Goal: Information Seeking & Learning: Stay updated

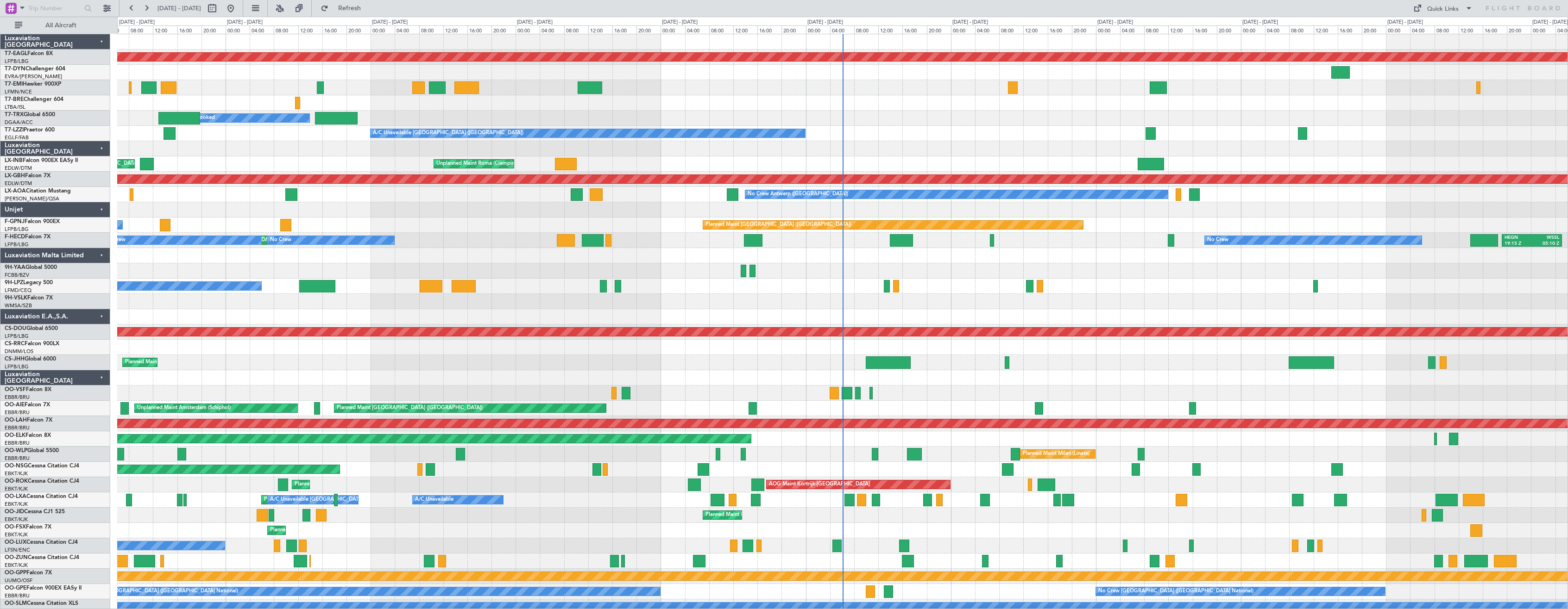
click at [102, 372] on div "Luxaviation [GEOGRAPHIC_DATA]" at bounding box center [56, 377] width 110 height 15
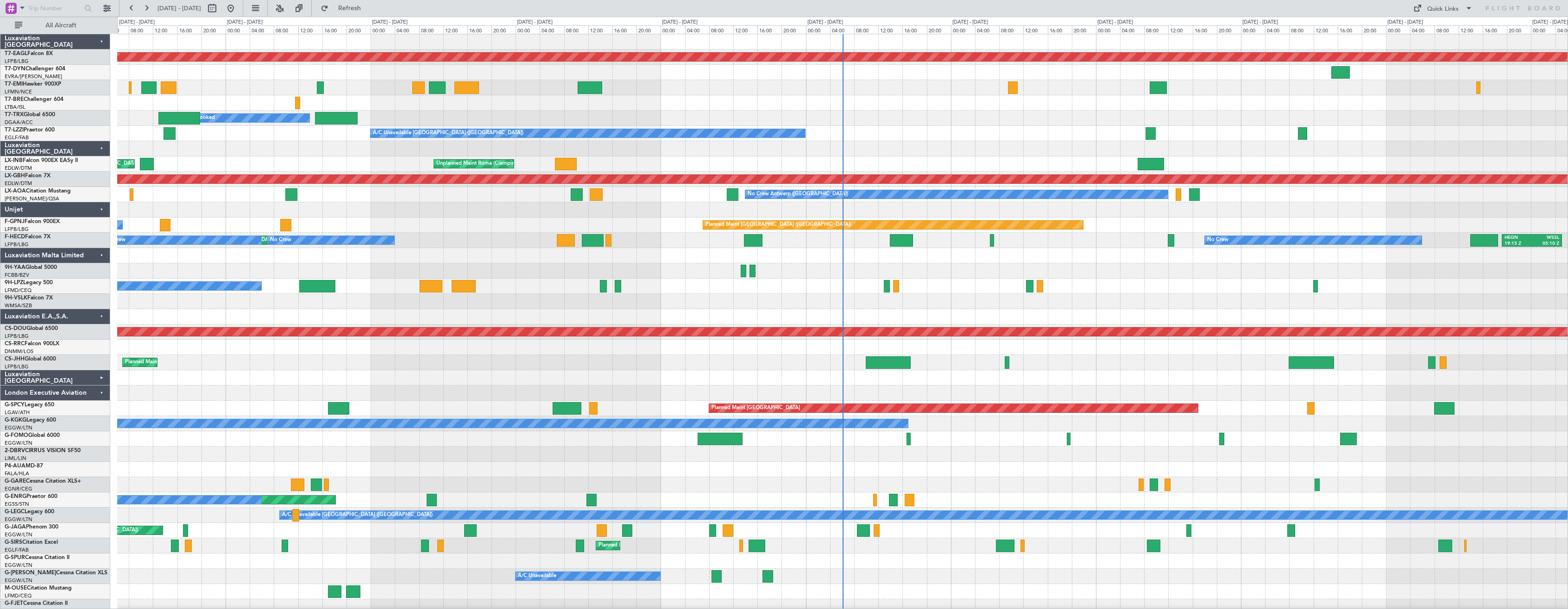
click at [103, 394] on div "London Executive Aviation" at bounding box center [56, 393] width 110 height 15
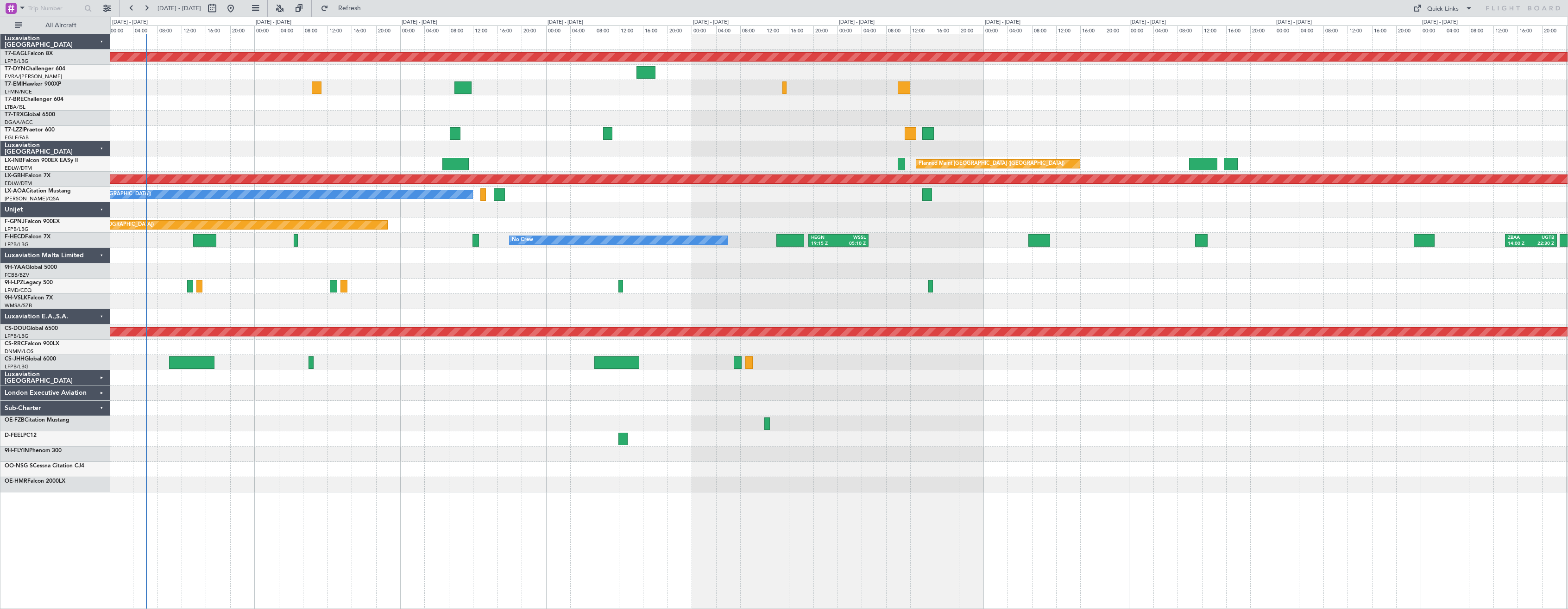
click at [387, 454] on div at bounding box center [838, 454] width 1457 height 15
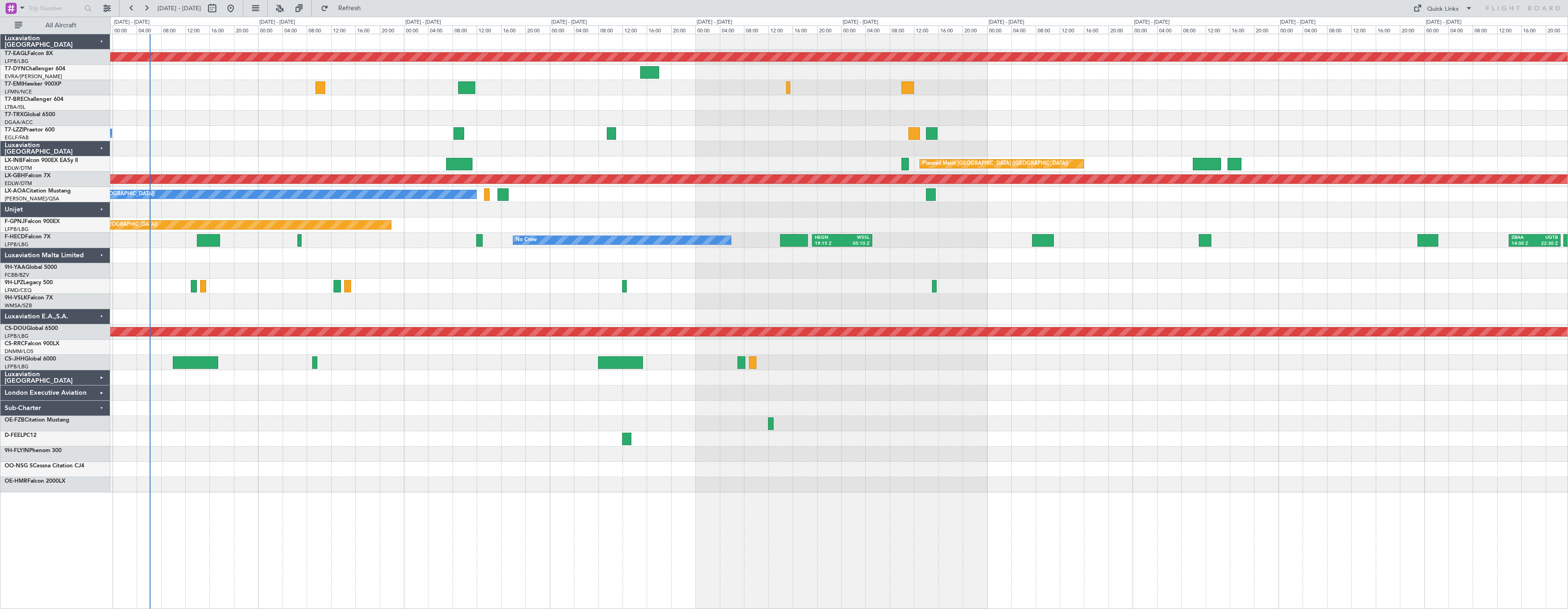
click at [395, 454] on div at bounding box center [838, 454] width 1457 height 15
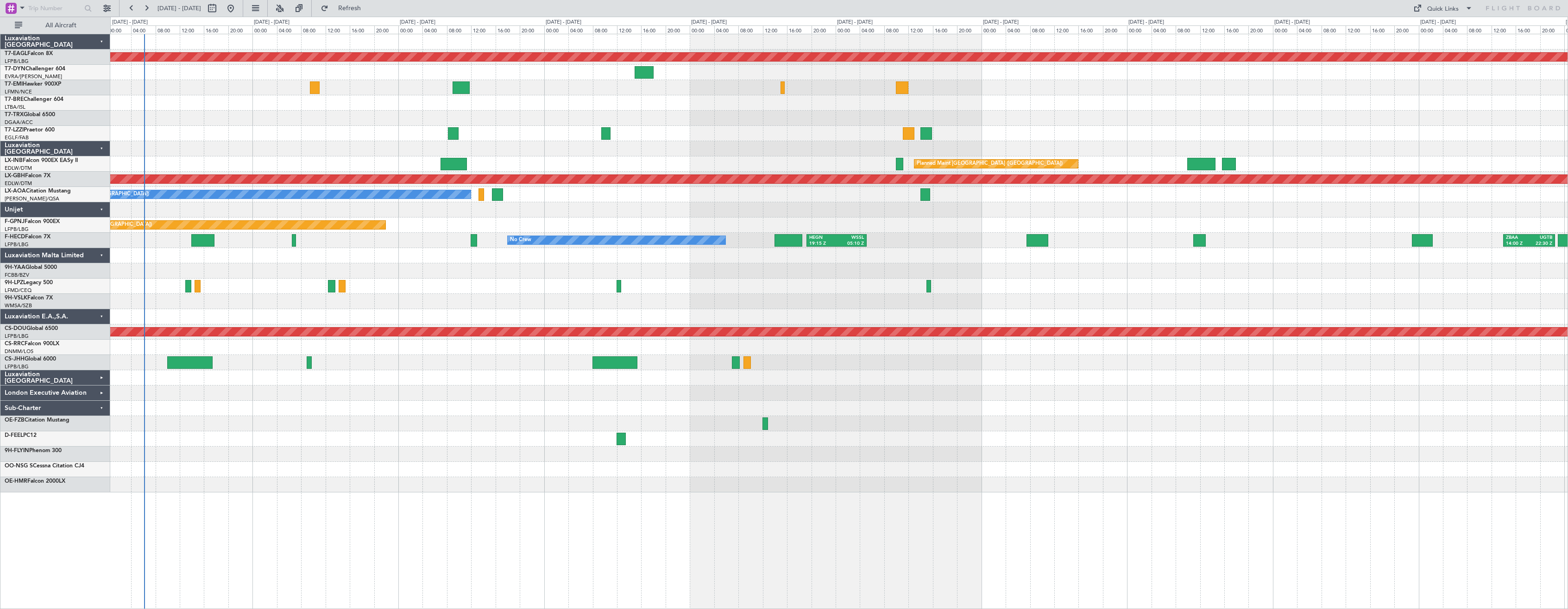
click at [459, 445] on div at bounding box center [838, 439] width 1457 height 15
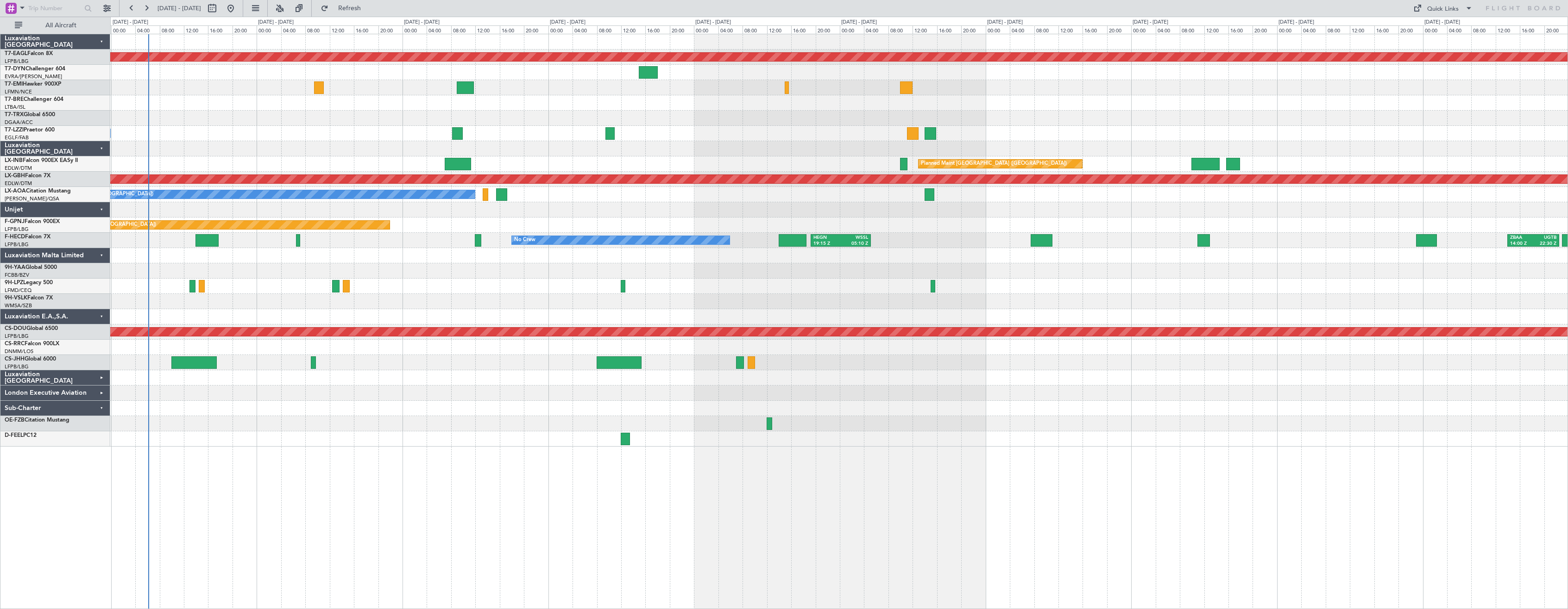
click at [422, 300] on div at bounding box center [838, 301] width 1457 height 15
click at [451, 304] on div at bounding box center [838, 301] width 1457 height 15
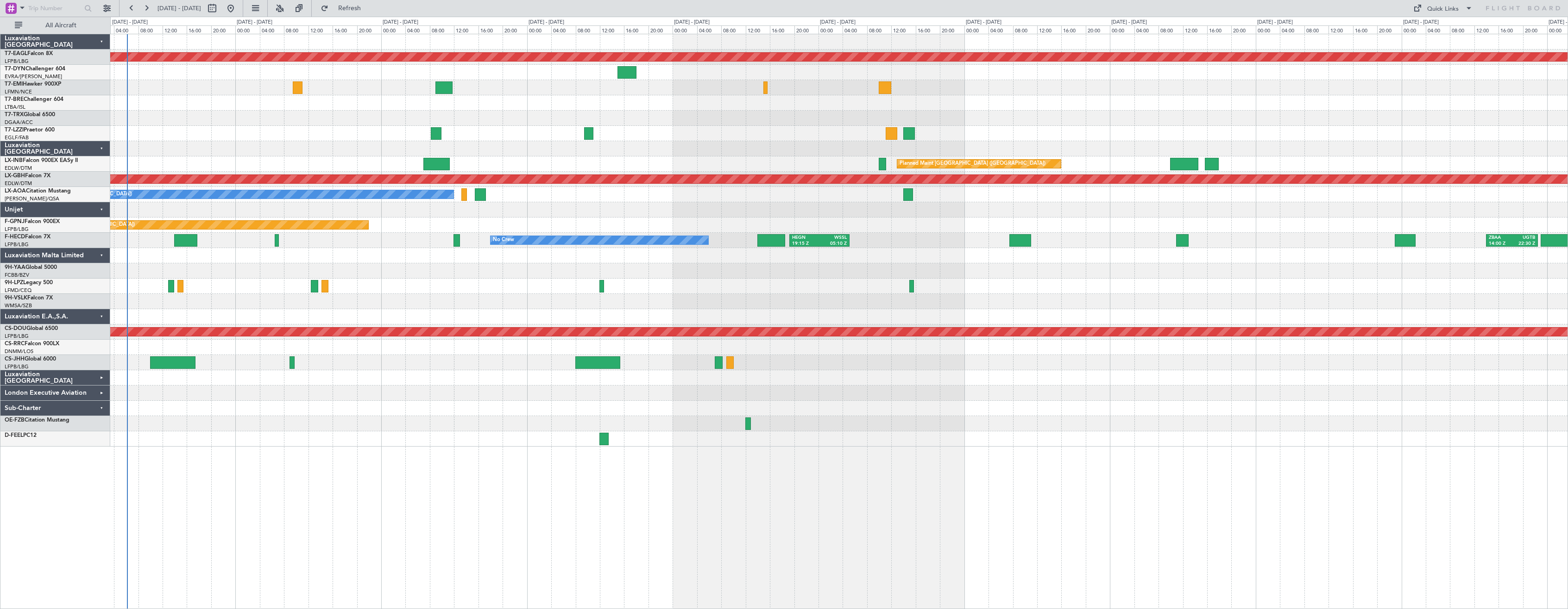
click at [387, 427] on div at bounding box center [838, 423] width 1457 height 15
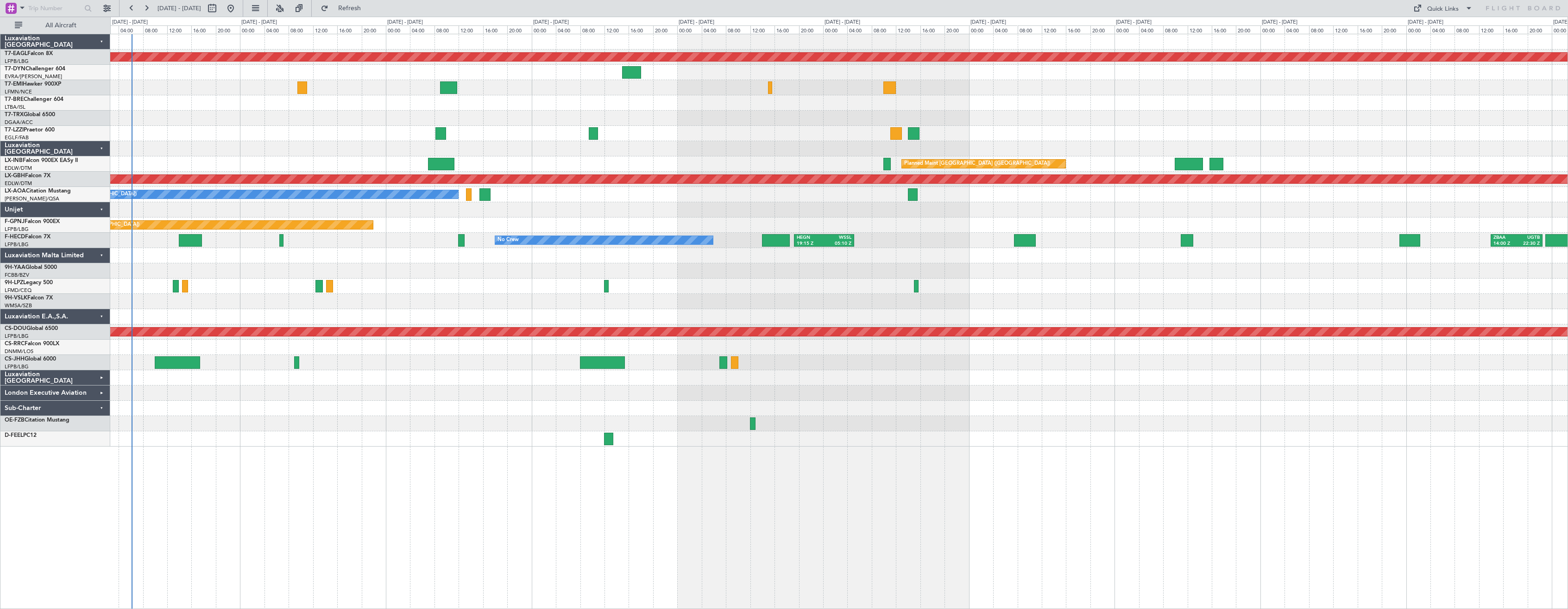
click at [402, 430] on div at bounding box center [838, 423] width 1457 height 15
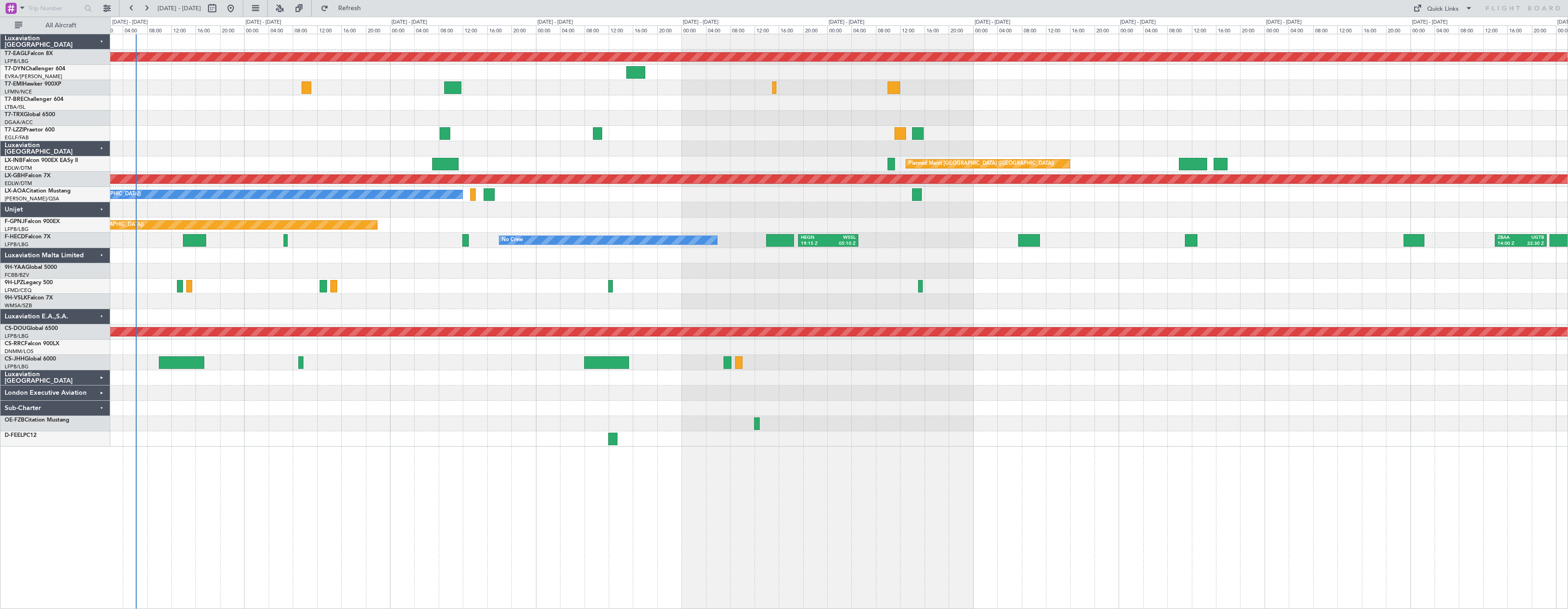
click at [382, 430] on div at bounding box center [838, 423] width 1457 height 15
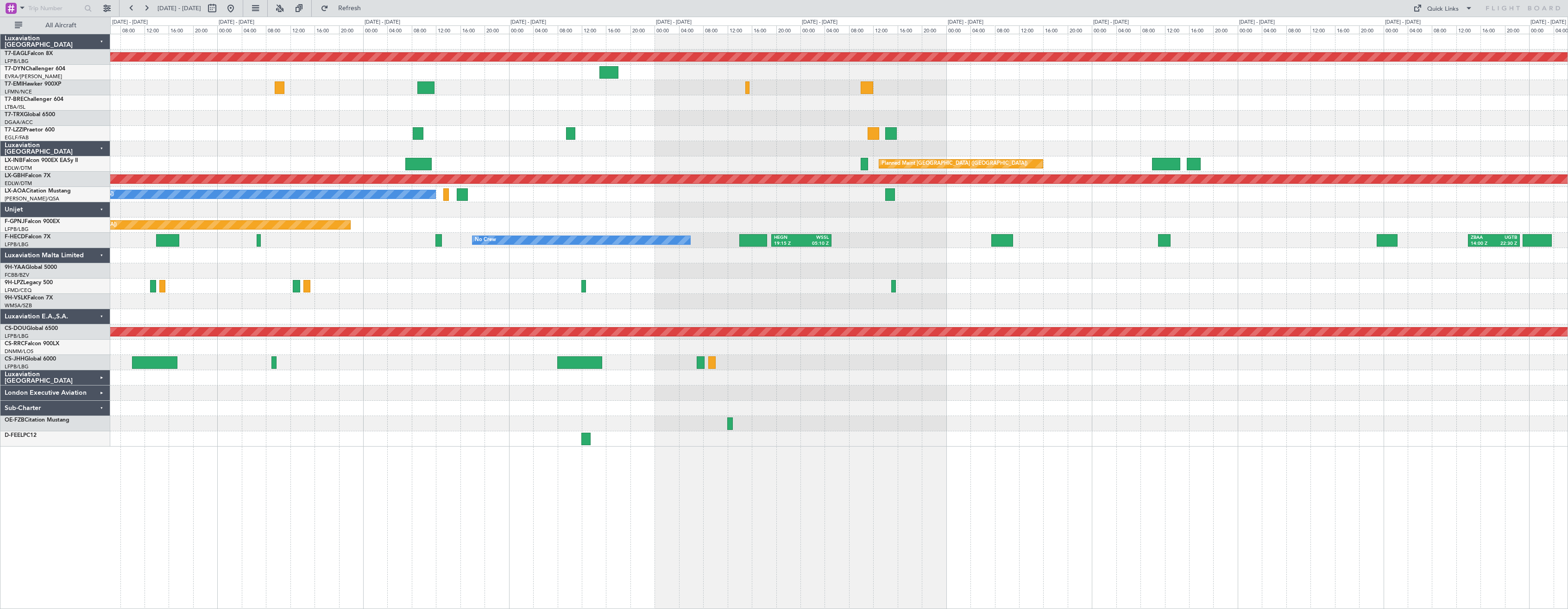
click at [632, 219] on div "Planned Maint Dubai (Al Maktoum Intl) A/C Unavailable [GEOGRAPHIC_DATA] ([GEOGR…" at bounding box center [838, 241] width 1457 height 413
click at [291, 93] on div at bounding box center [838, 87] width 1457 height 15
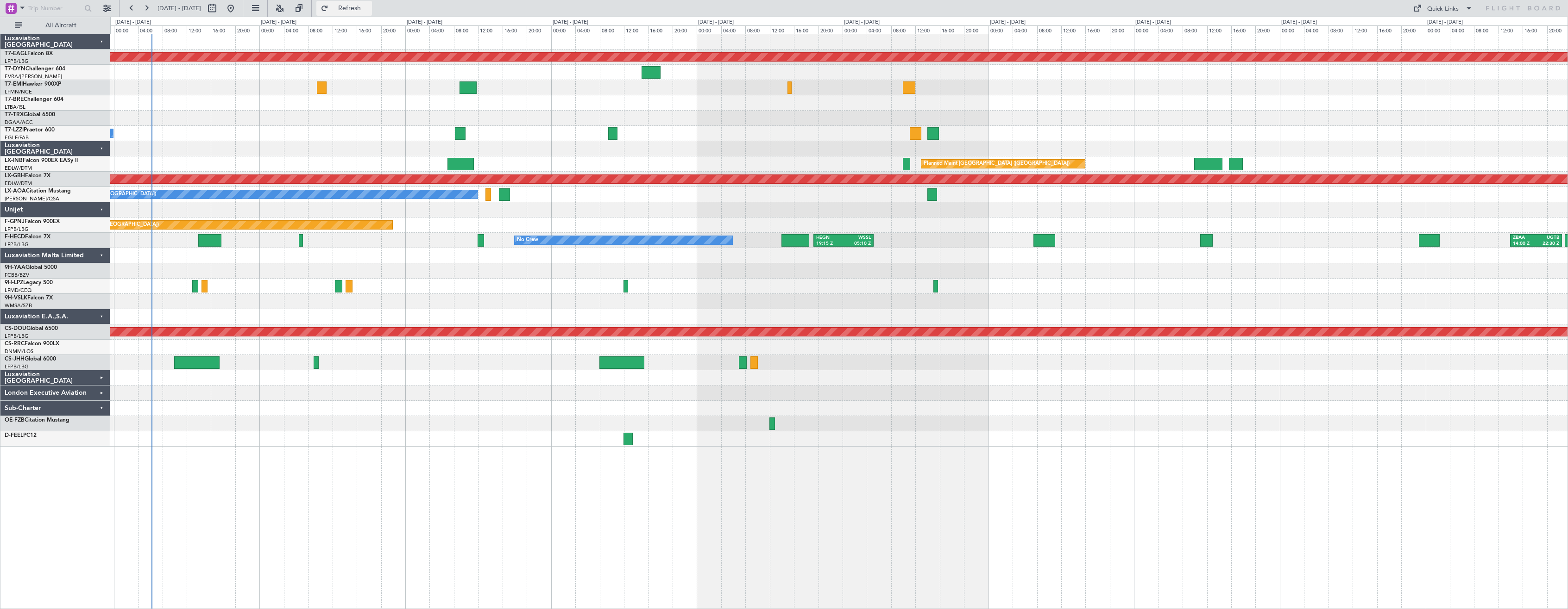
click at [369, 9] on span "Refresh" at bounding box center [350, 8] width 39 height 6
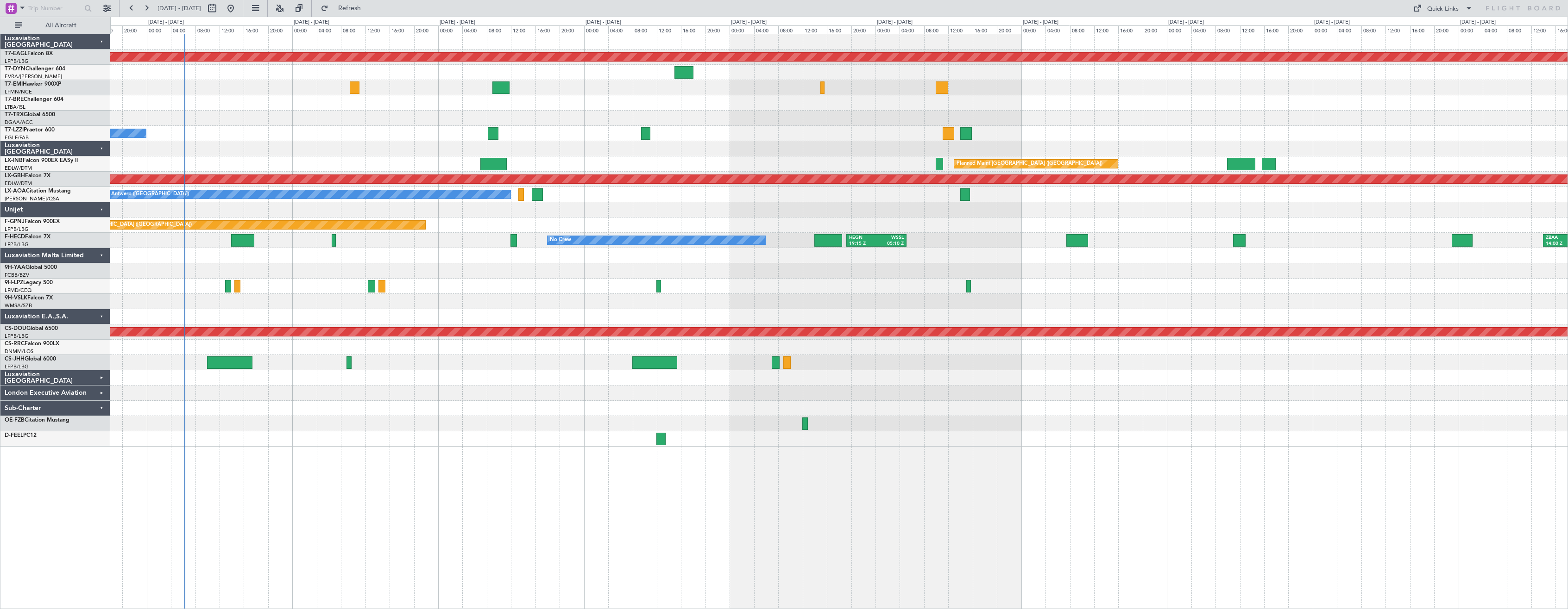
click at [558, 522] on div "Planned Maint Dubai (Al Maktoum Intl) A/C Unavailable [GEOGRAPHIC_DATA] ([GEOGR…" at bounding box center [839, 322] width 1458 height 576
click at [105, 389] on div "London Executive Aviation" at bounding box center [56, 393] width 110 height 15
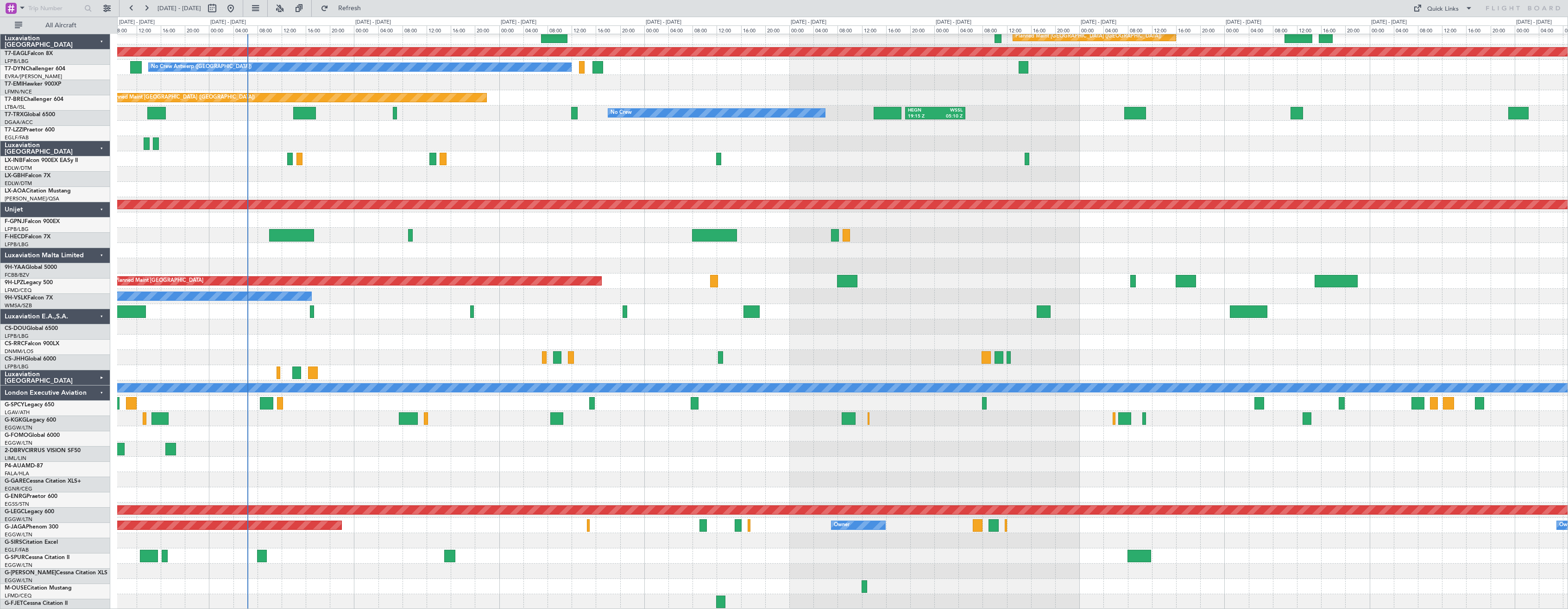
scroll to position [127, 0]
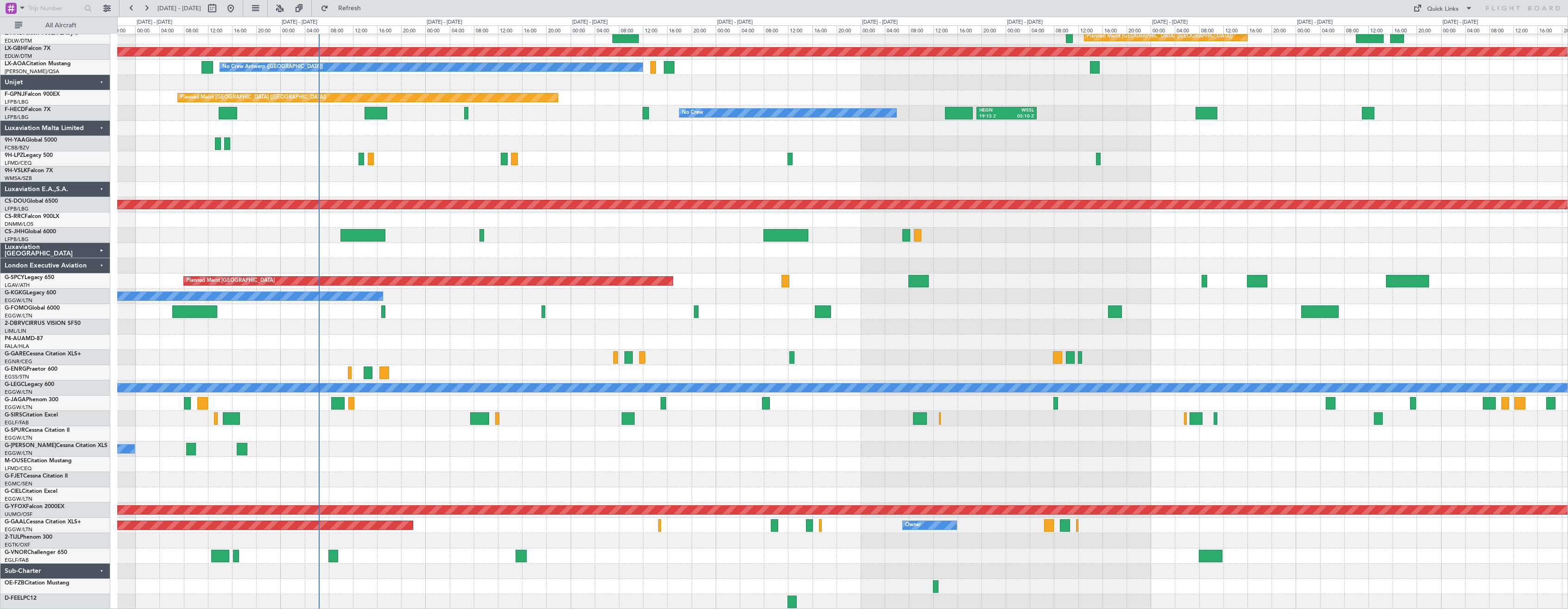
click at [296, 247] on div "Planned Maint [GEOGRAPHIC_DATA] ([GEOGRAPHIC_DATA]) Unplanned Maint [GEOGRAPHIC…" at bounding box center [843, 259] width 1451 height 703
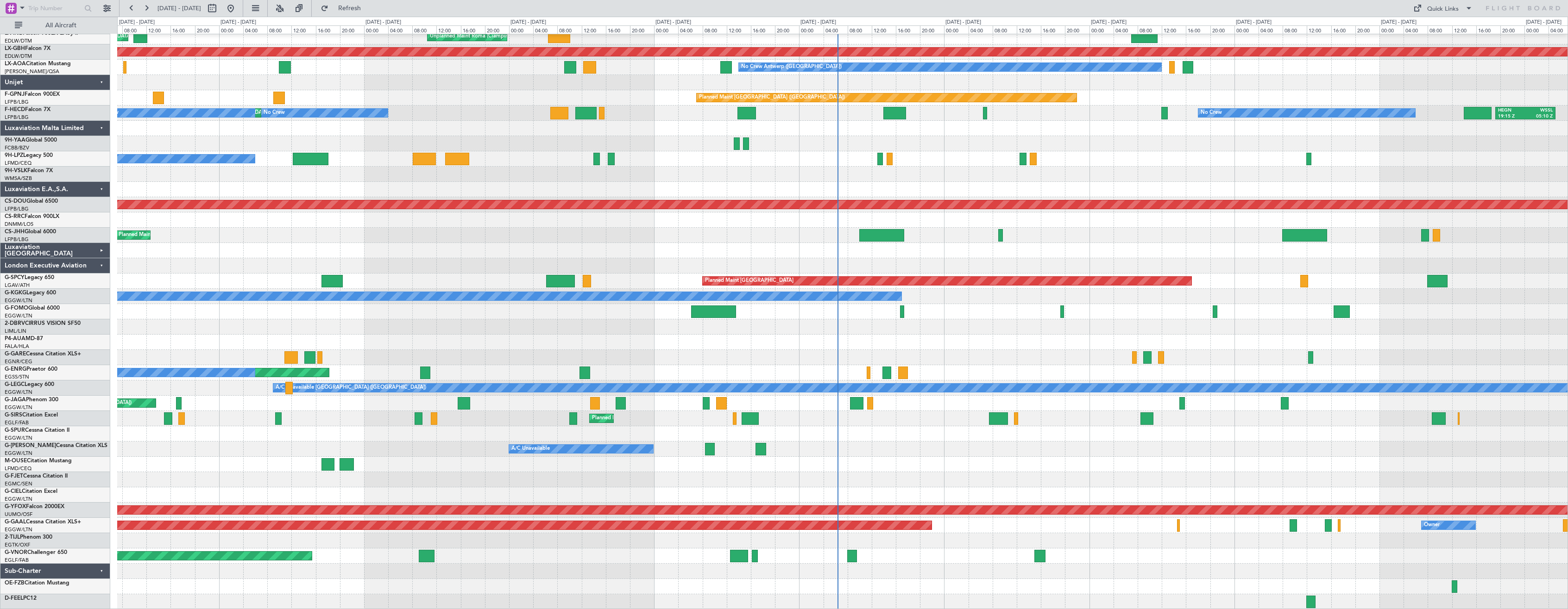
click at [903, 304] on div "Unplanned Maint Roma (Ciampino) Planned Maint [GEOGRAPHIC_DATA] ([GEOGRAPHIC_DA…" at bounding box center [843, 259] width 1451 height 703
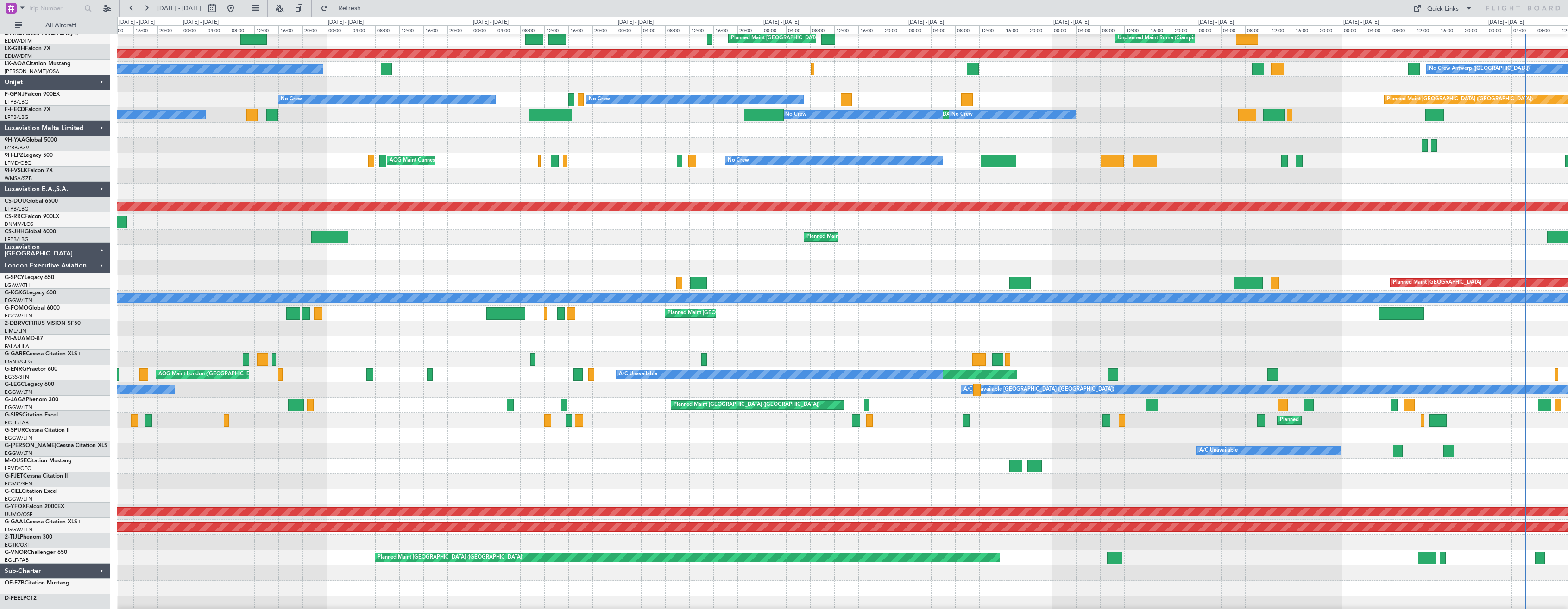
scroll to position [125, 0]
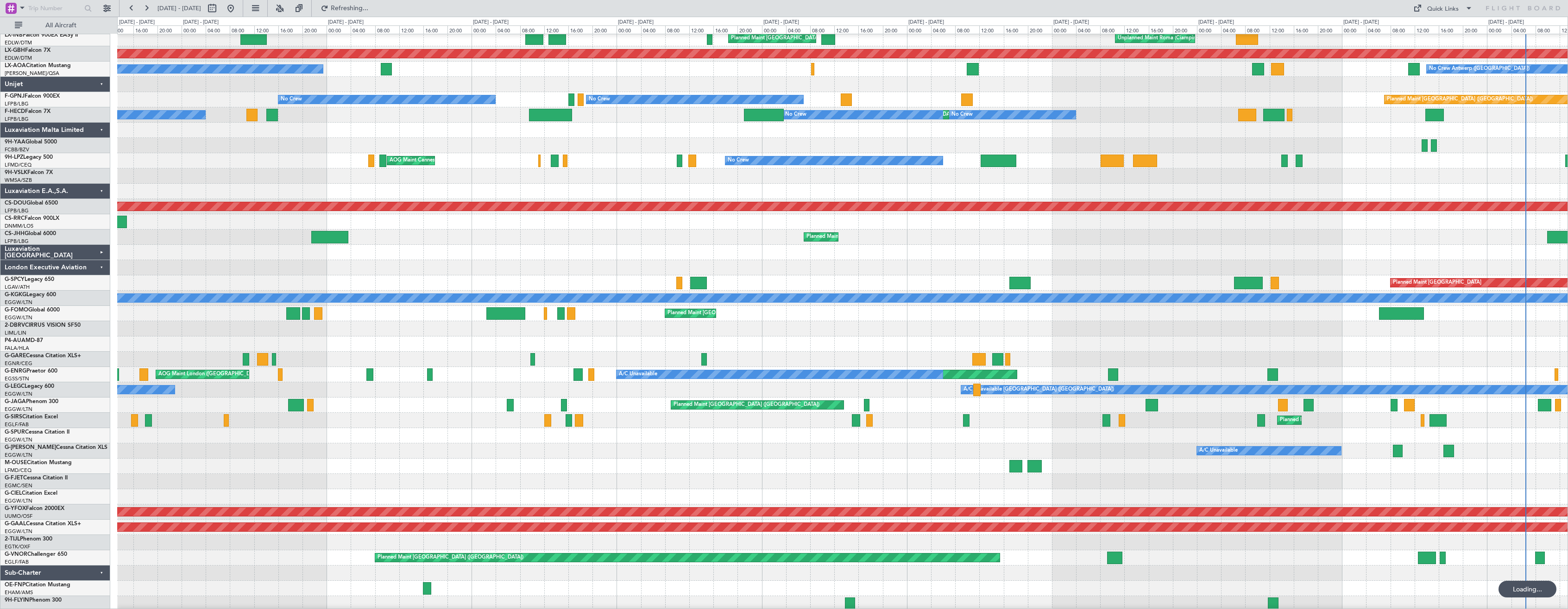
click at [775, 346] on div at bounding box center [843, 344] width 1451 height 15
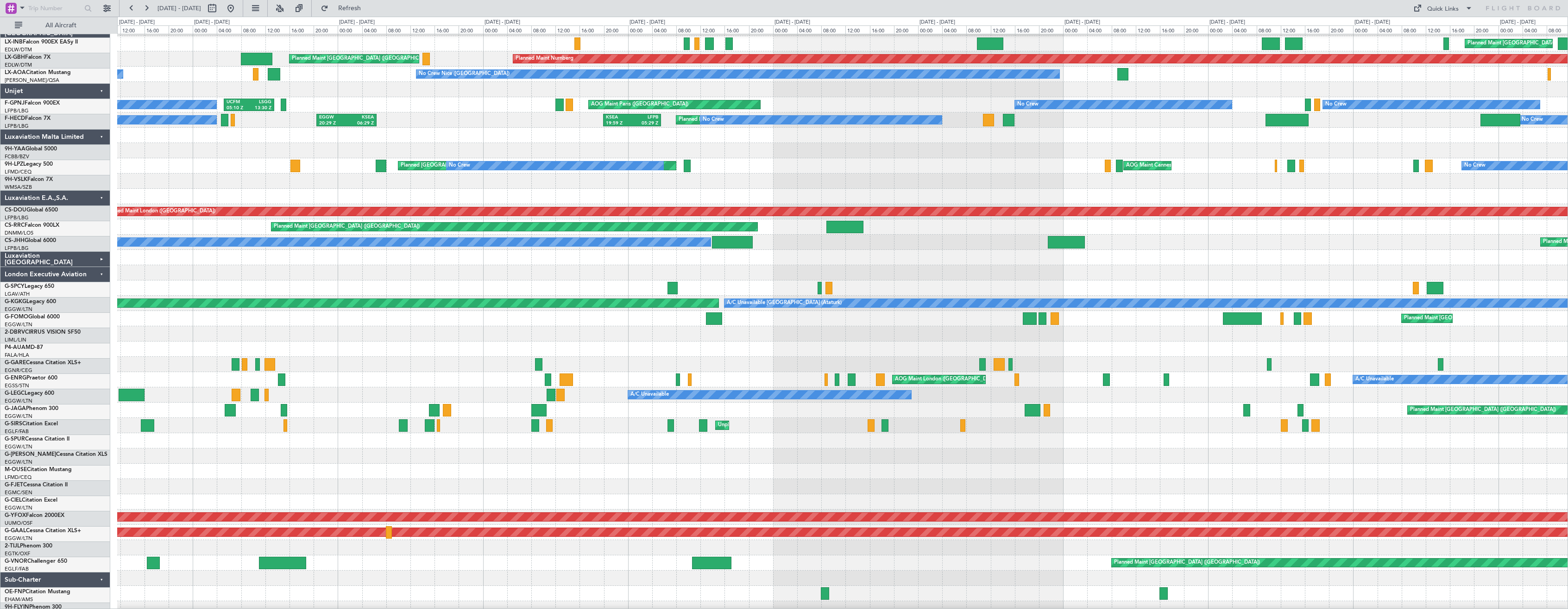
click at [715, 353] on div at bounding box center [843, 349] width 1451 height 15
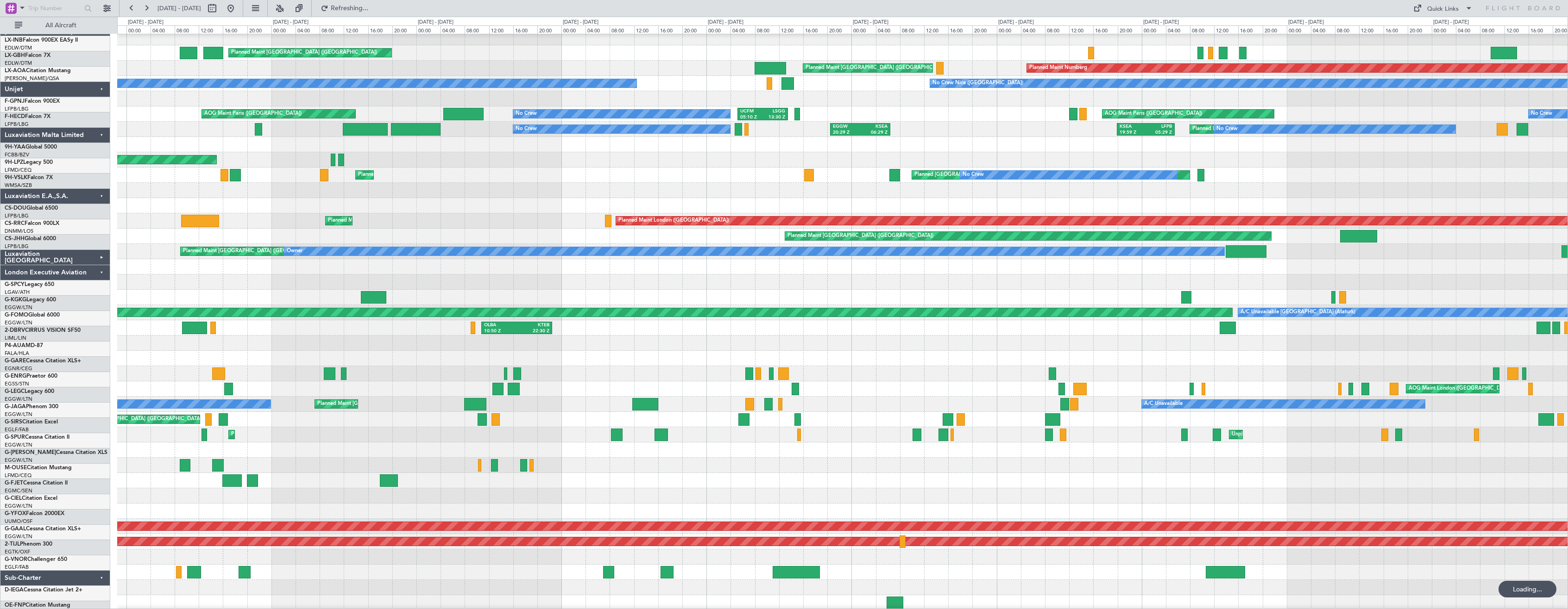
scroll to position [111, 0]
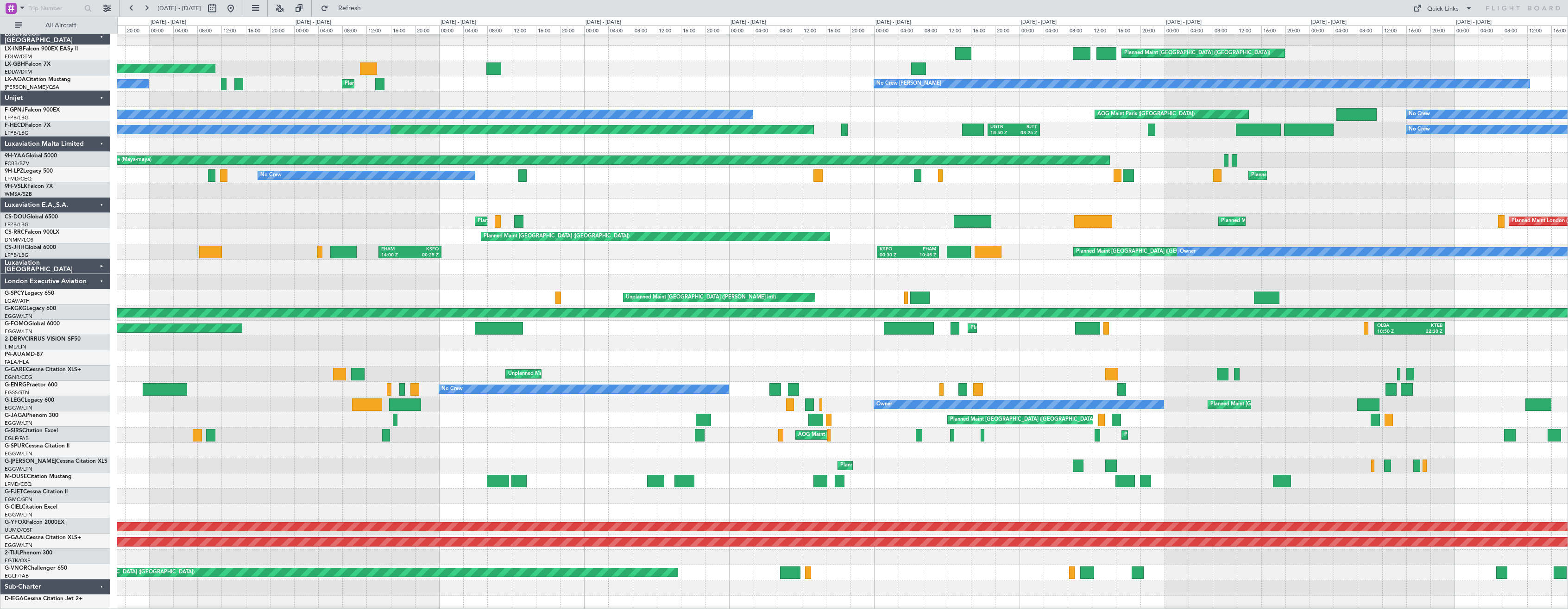
click at [721, 341] on div at bounding box center [843, 343] width 1451 height 15
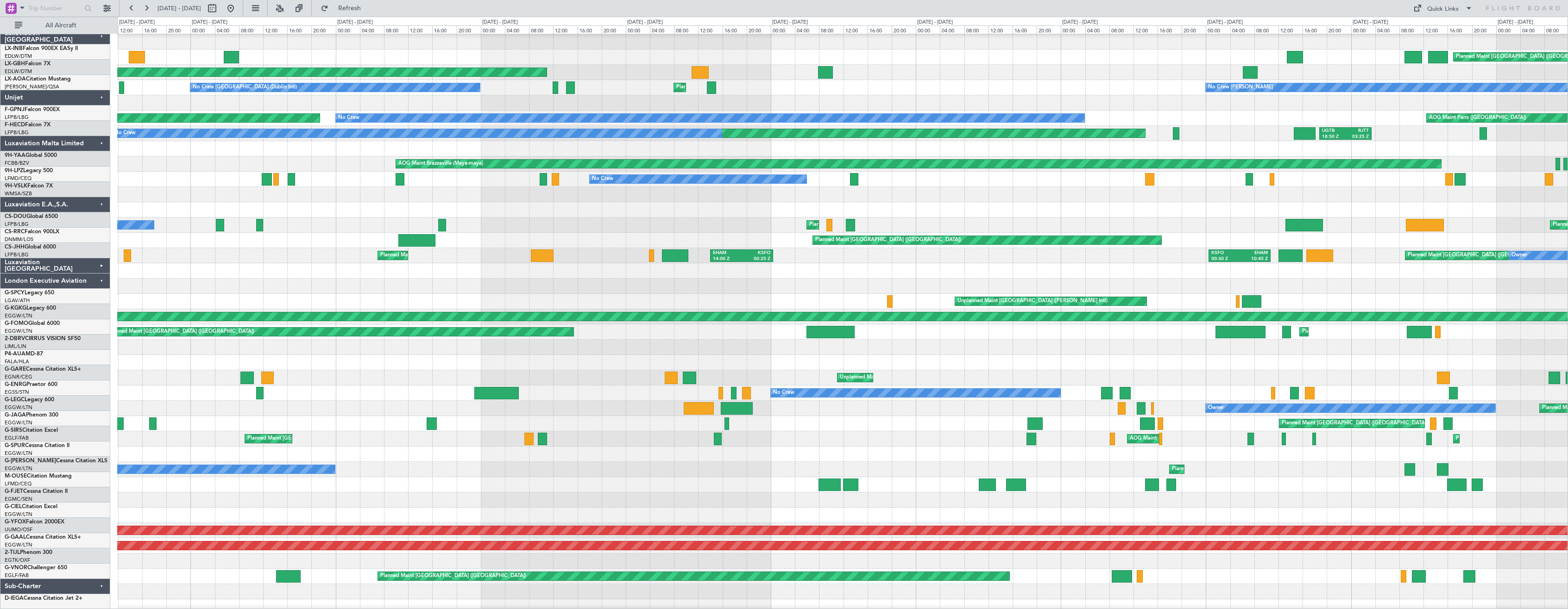
scroll to position [107, 0]
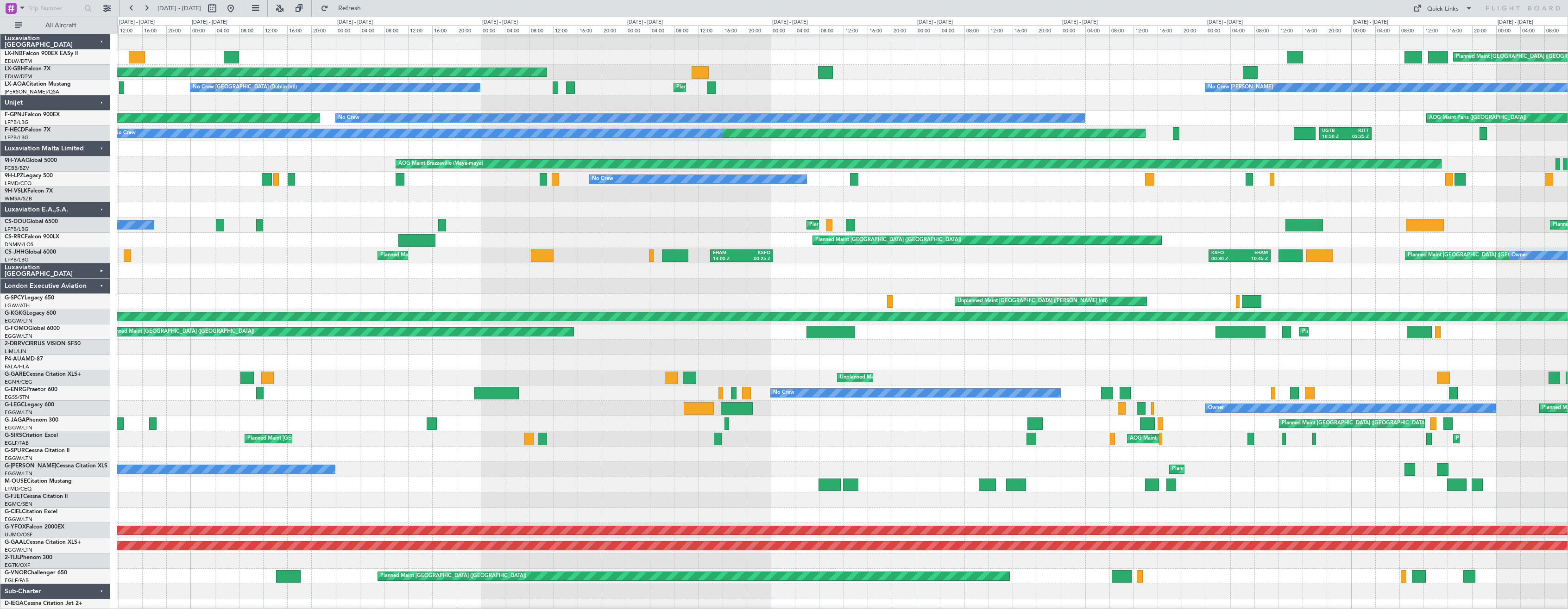
click at [677, 354] on div at bounding box center [843, 347] width 1451 height 15
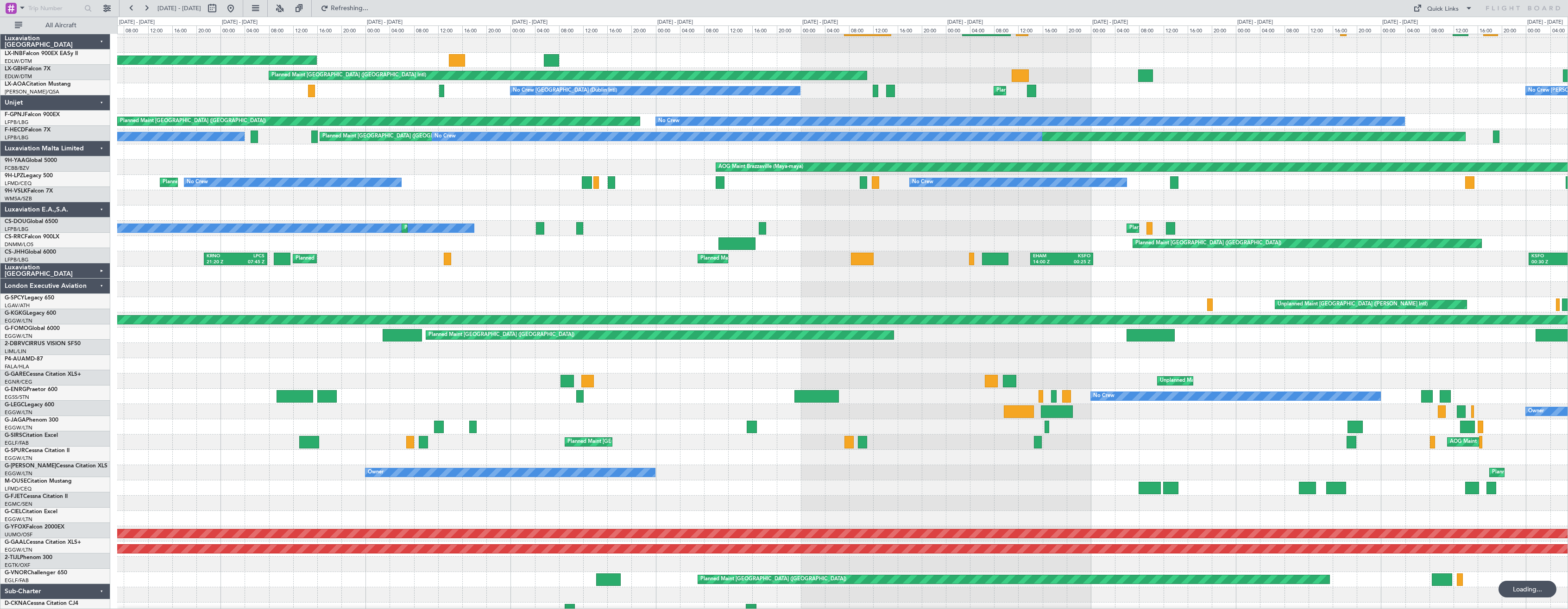
click at [575, 368] on div at bounding box center [843, 366] width 1451 height 15
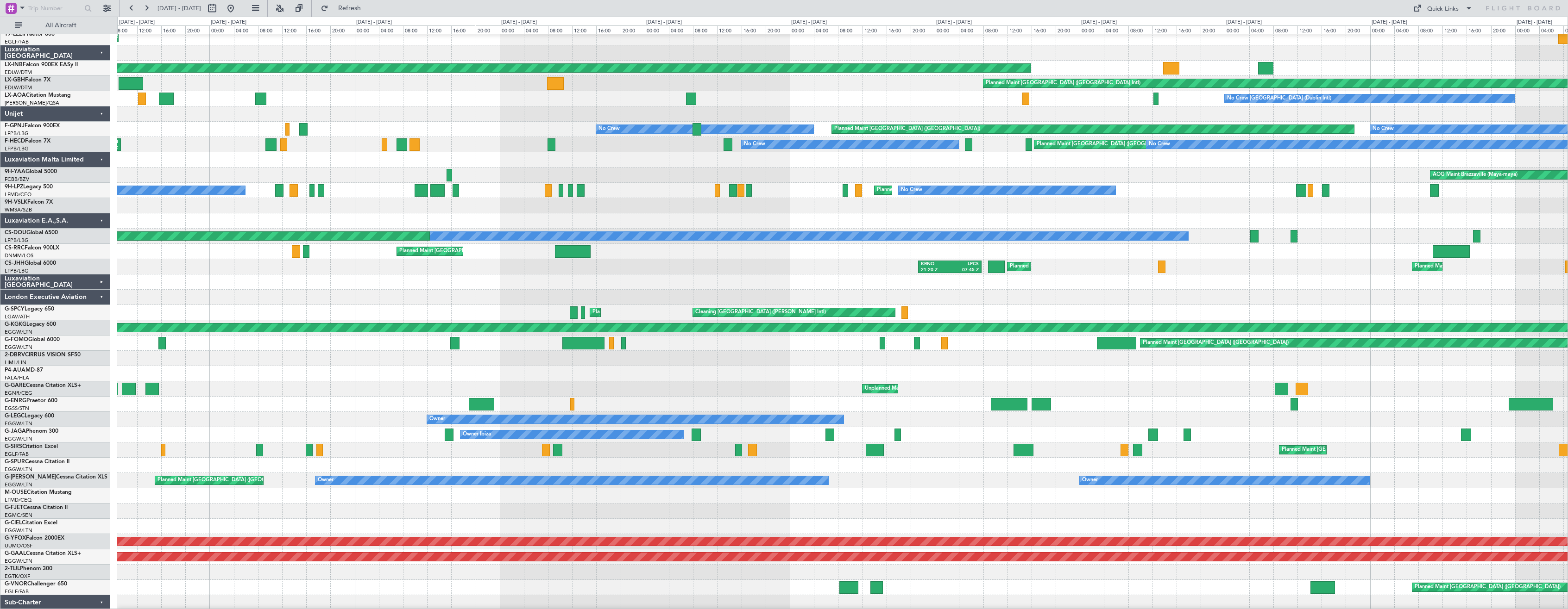
scroll to position [94, 0]
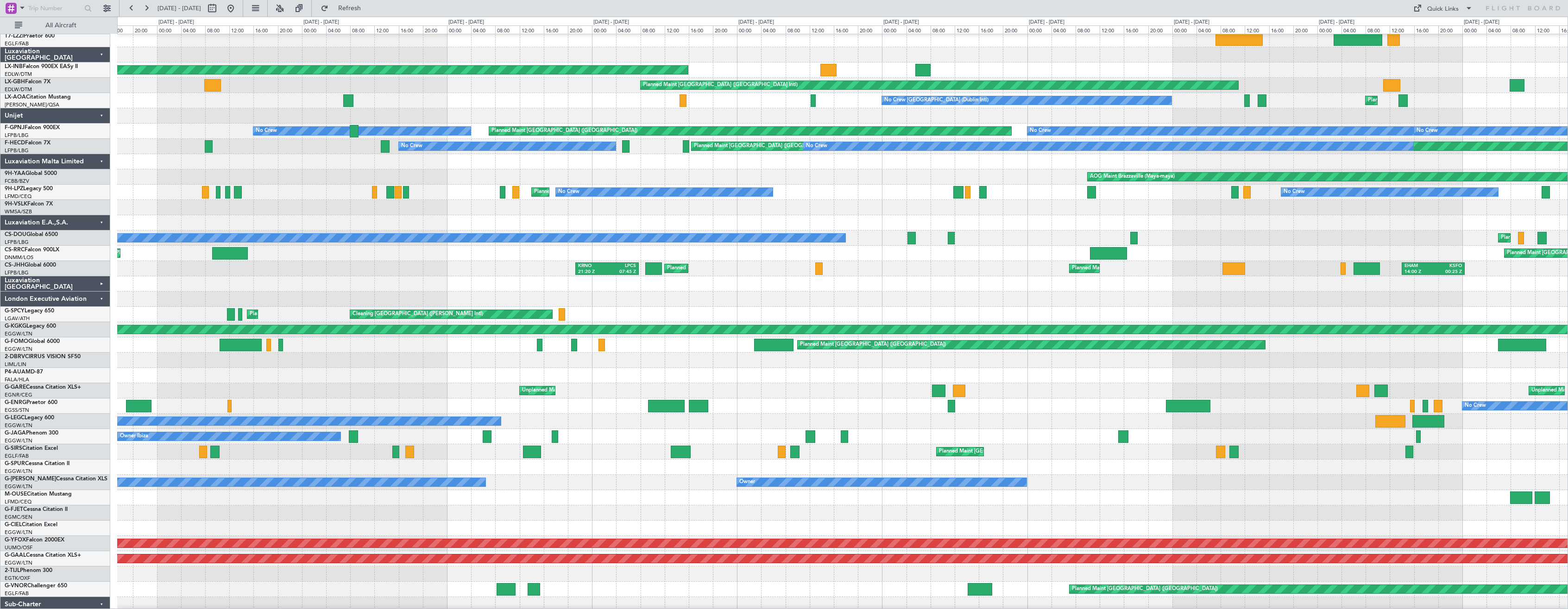
click at [658, 381] on div at bounding box center [843, 376] width 1451 height 15
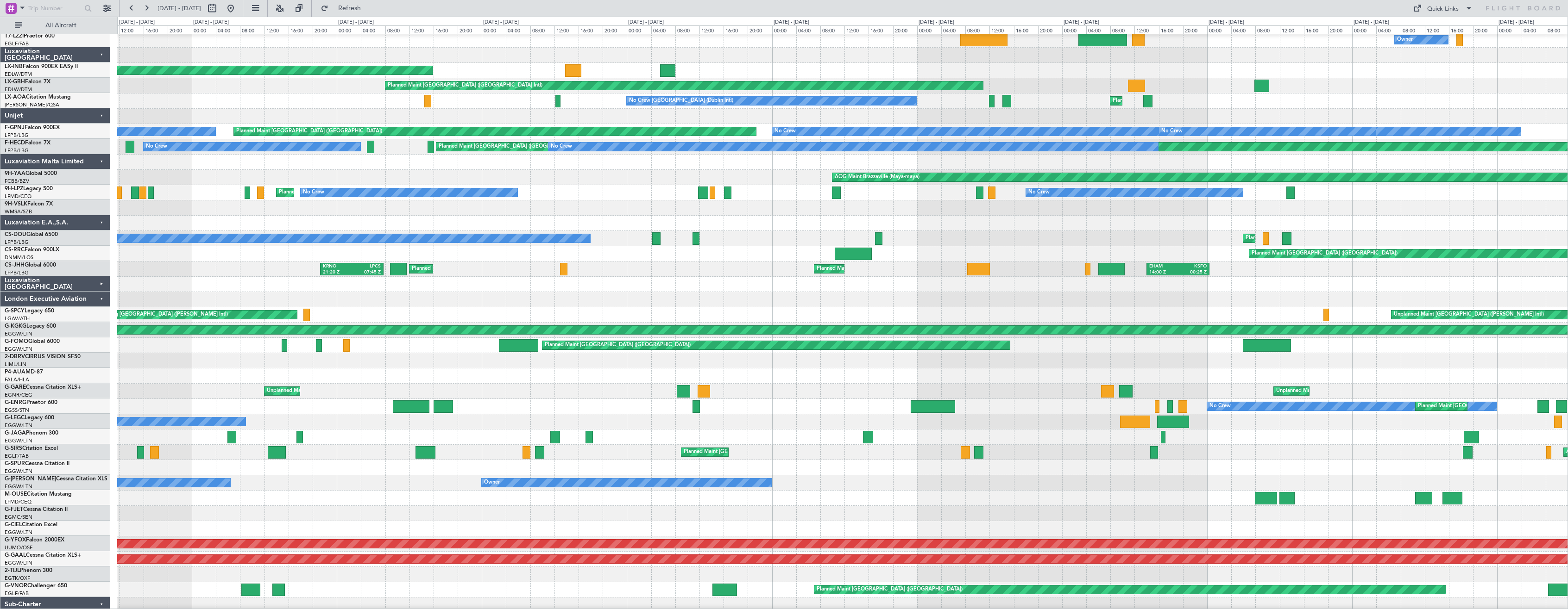
scroll to position [94, 0]
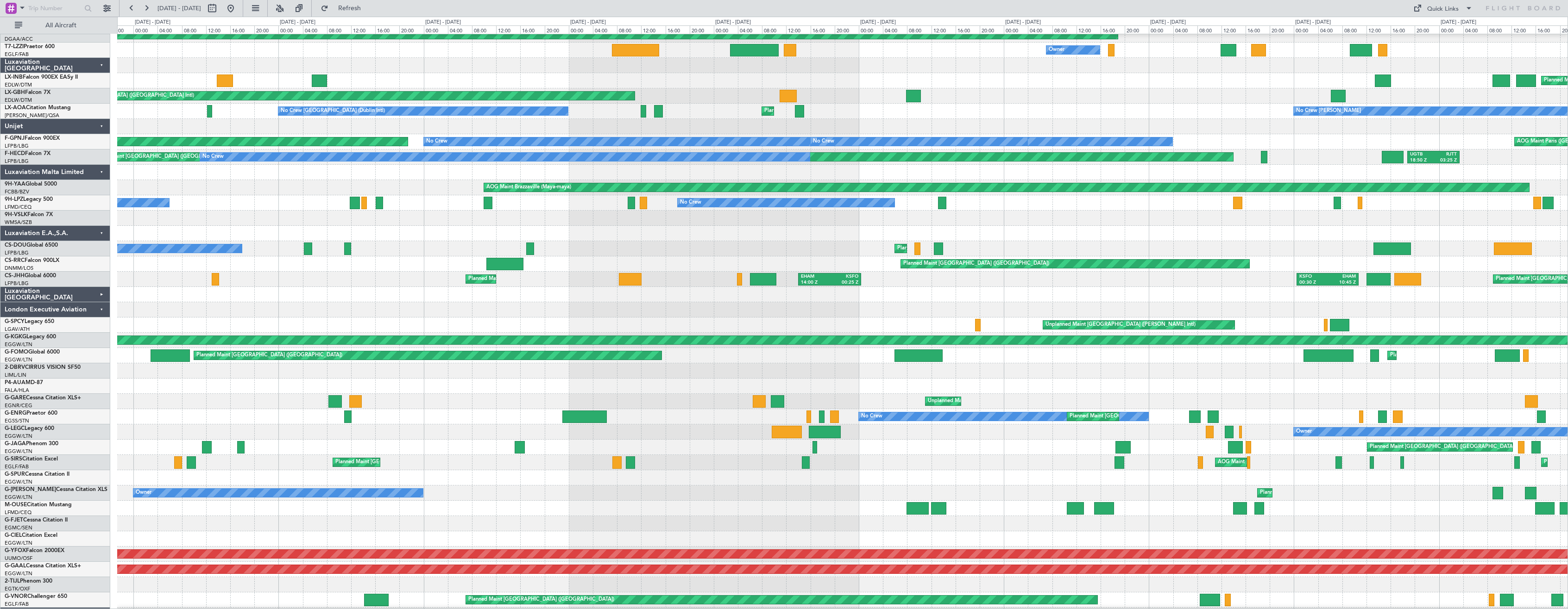
click at [631, 387] on div at bounding box center [843, 386] width 1451 height 15
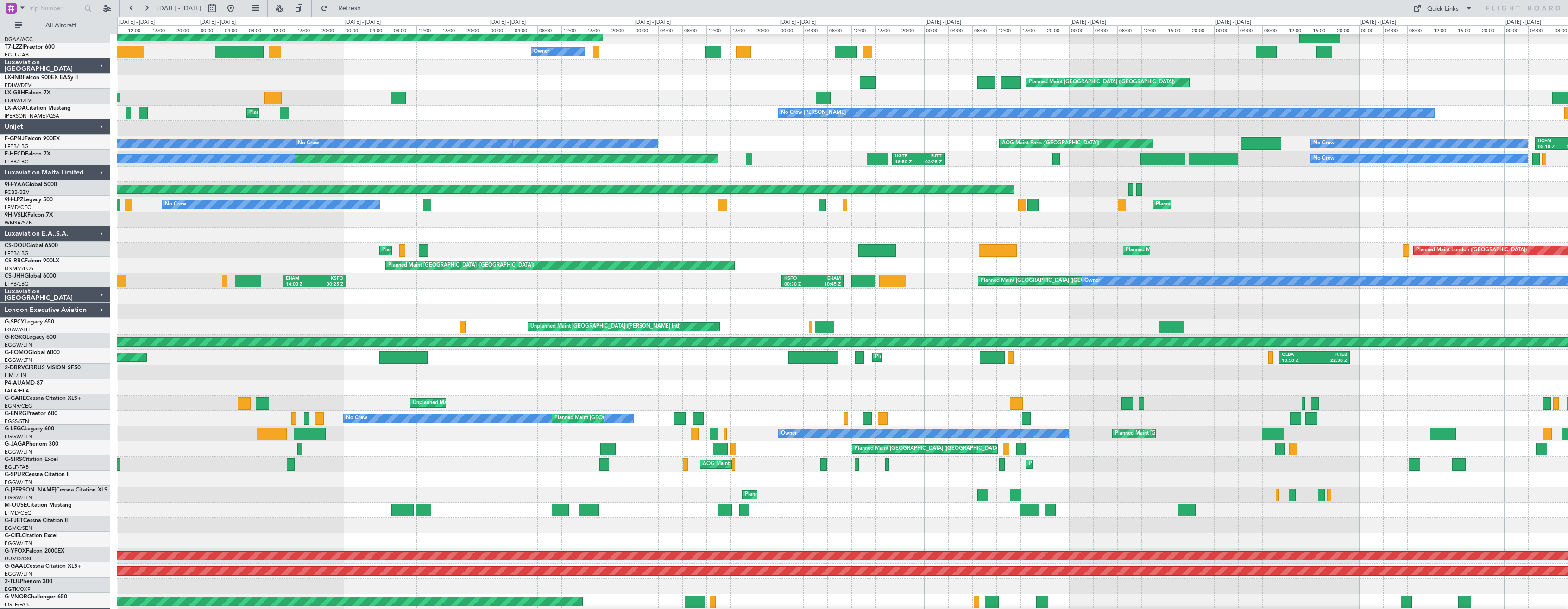
scroll to position [81, 0]
click at [560, 375] on div at bounding box center [843, 373] width 1451 height 15
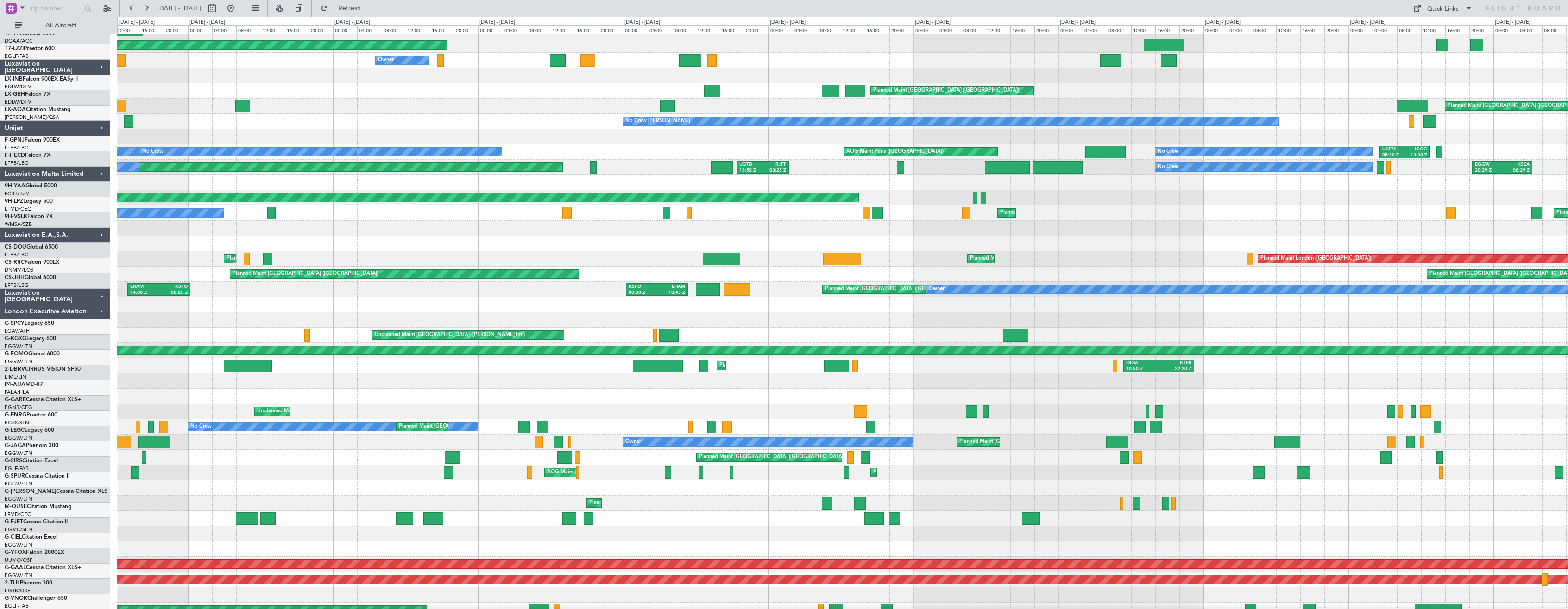
scroll to position [73, 0]
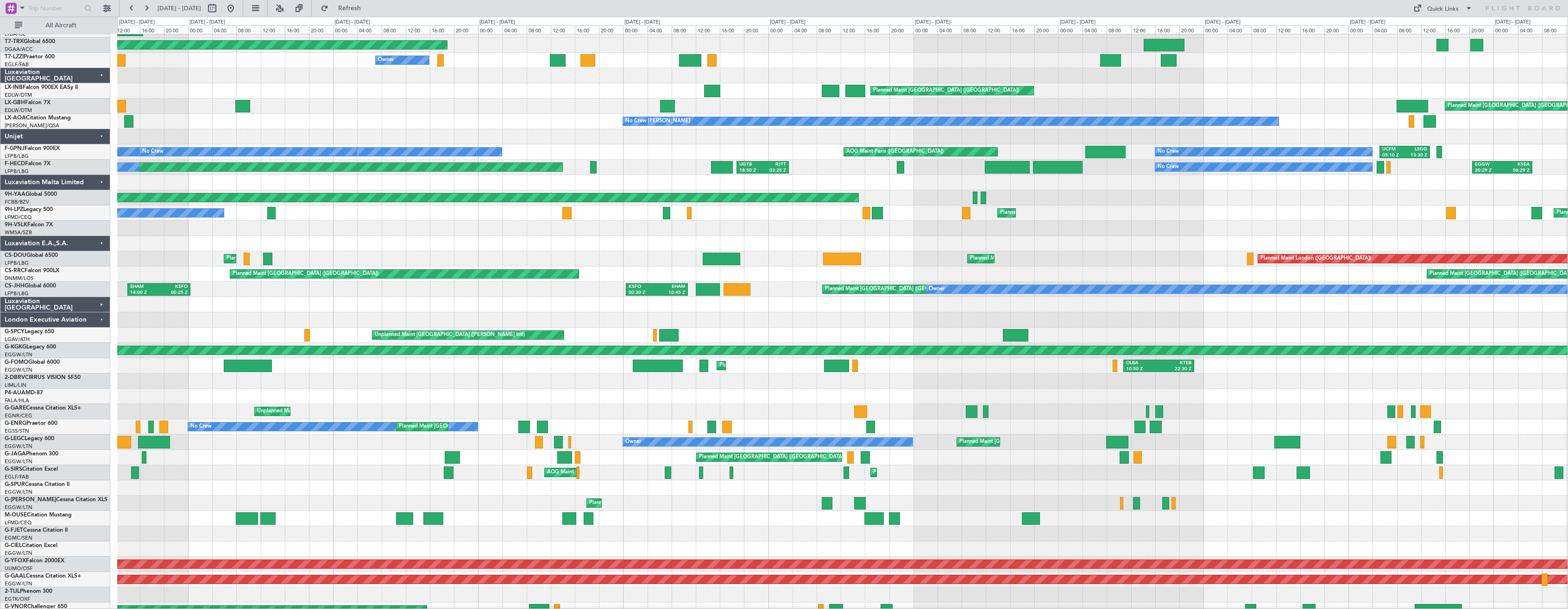
click at [547, 377] on div at bounding box center [843, 381] width 1451 height 15
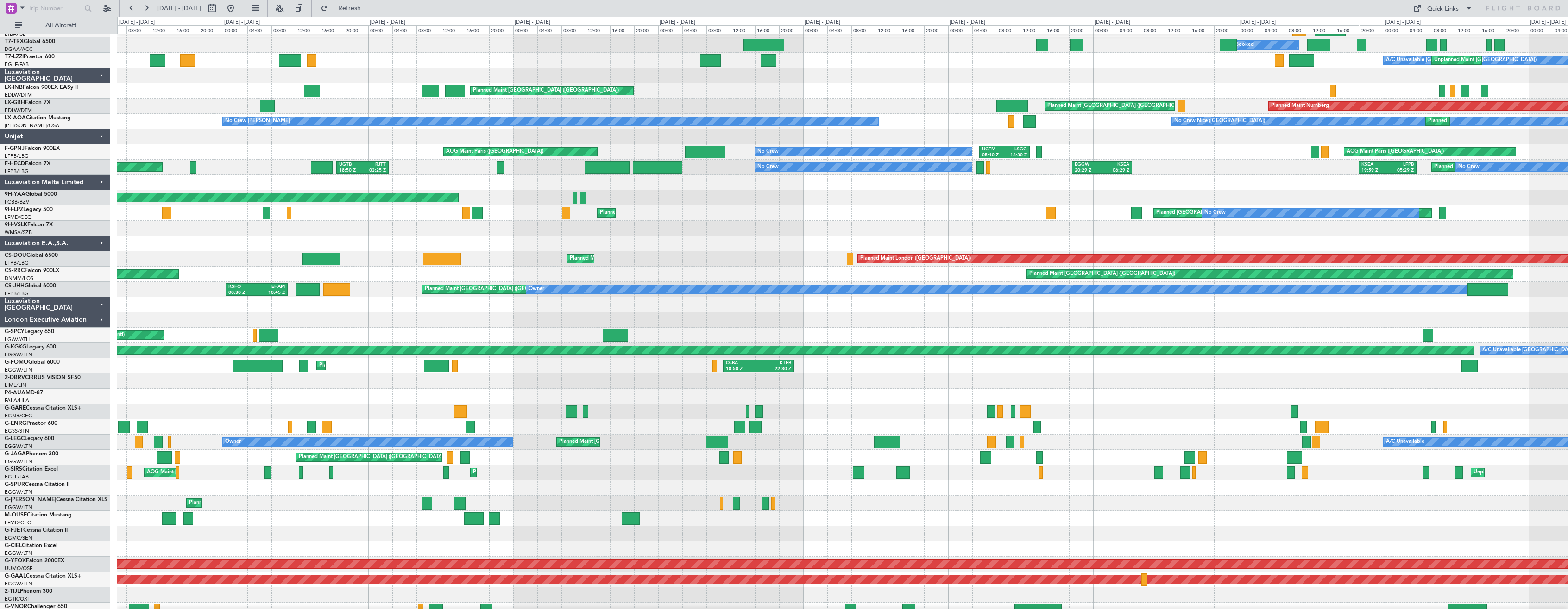
click at [579, 375] on div at bounding box center [843, 381] width 1451 height 15
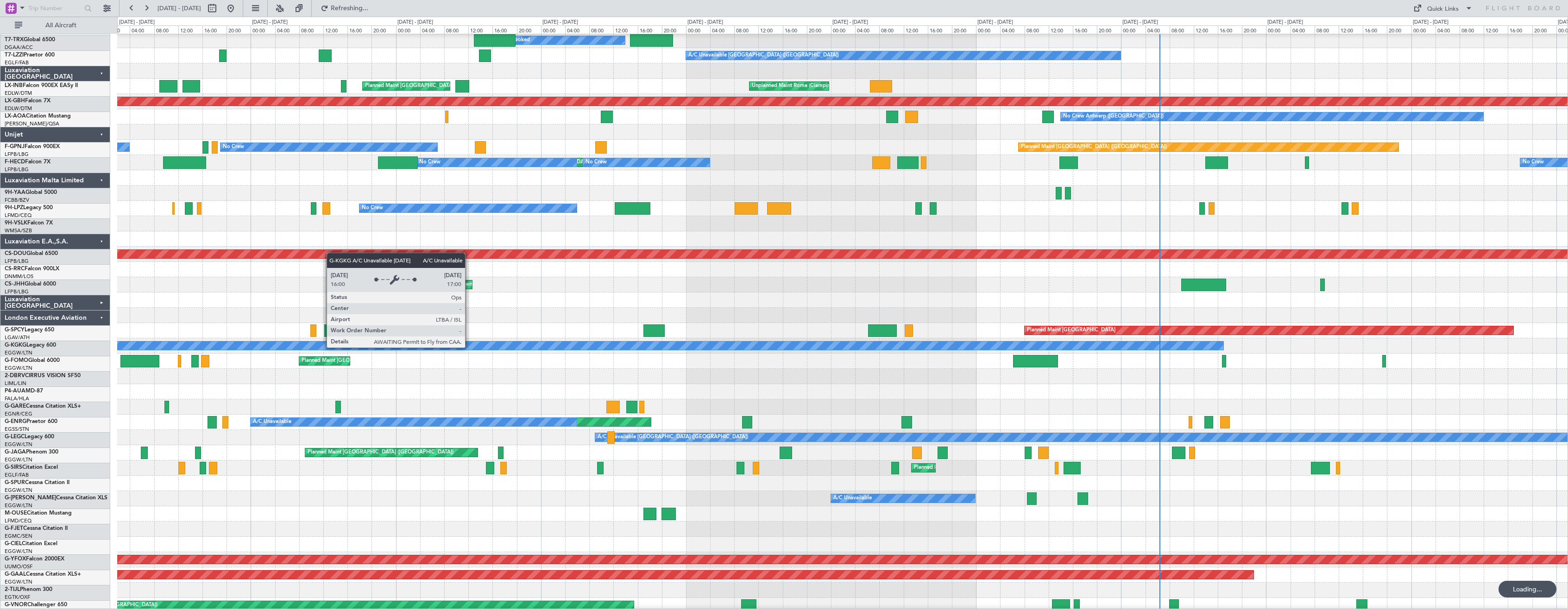
scroll to position [77, 0]
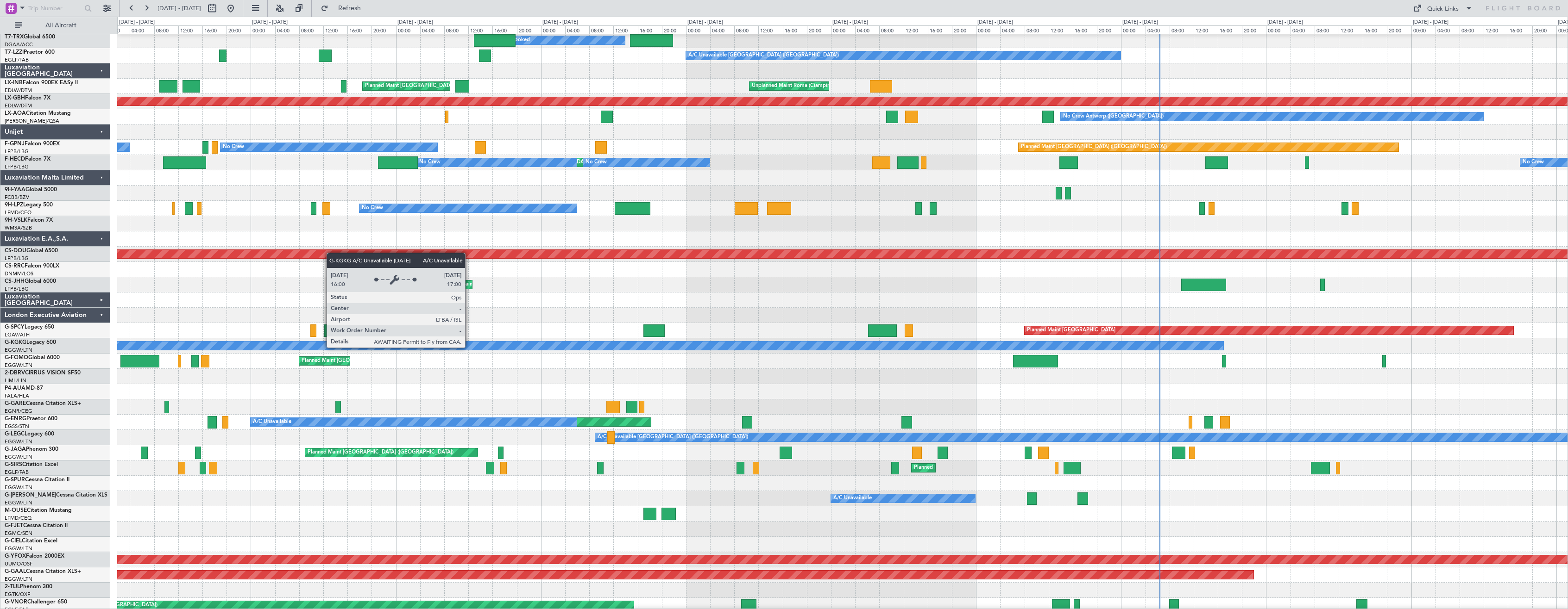
click at [591, 373] on div at bounding box center [843, 377] width 1451 height 15
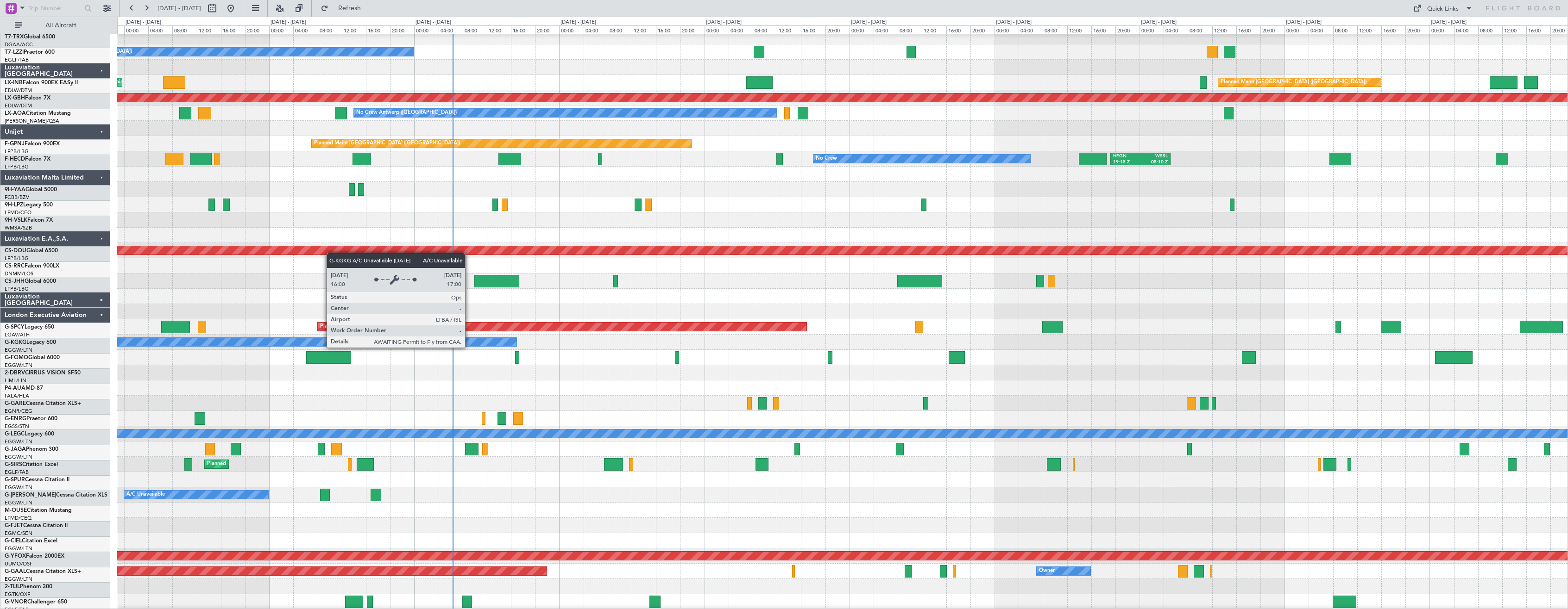
scroll to position [81, 0]
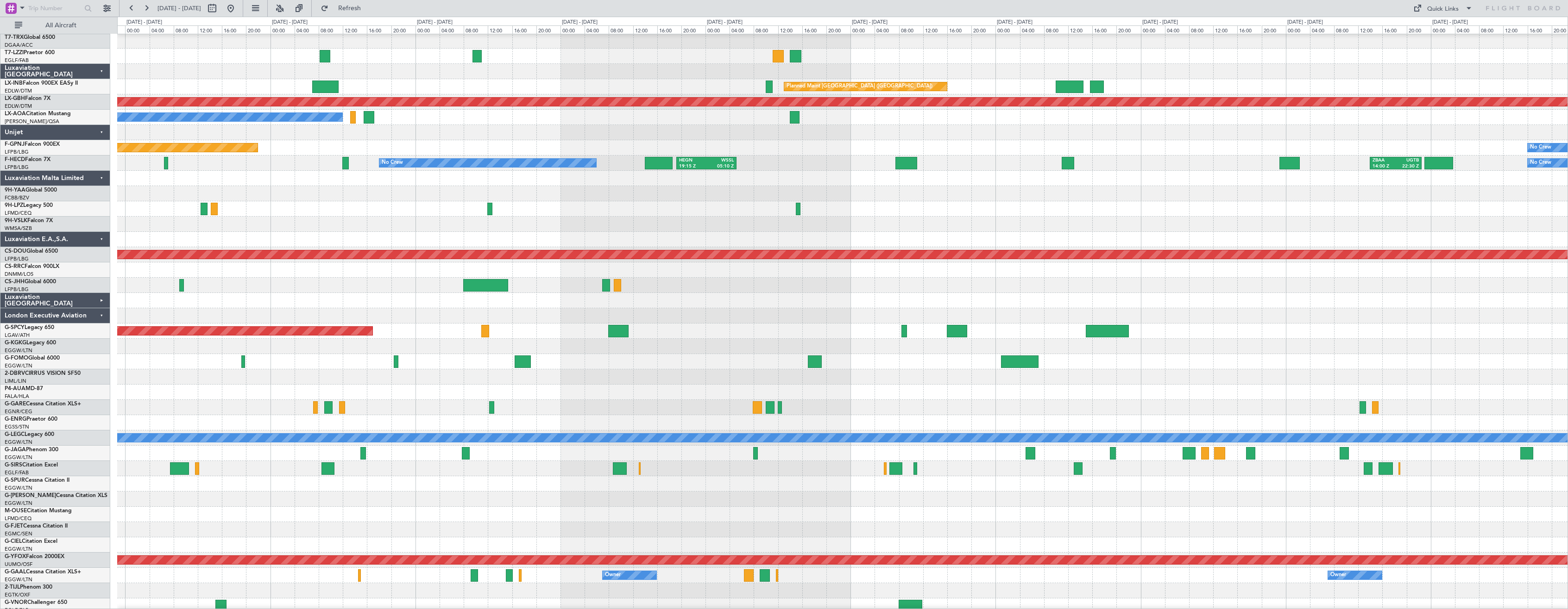
click at [914, 363] on div at bounding box center [843, 361] width 1451 height 15
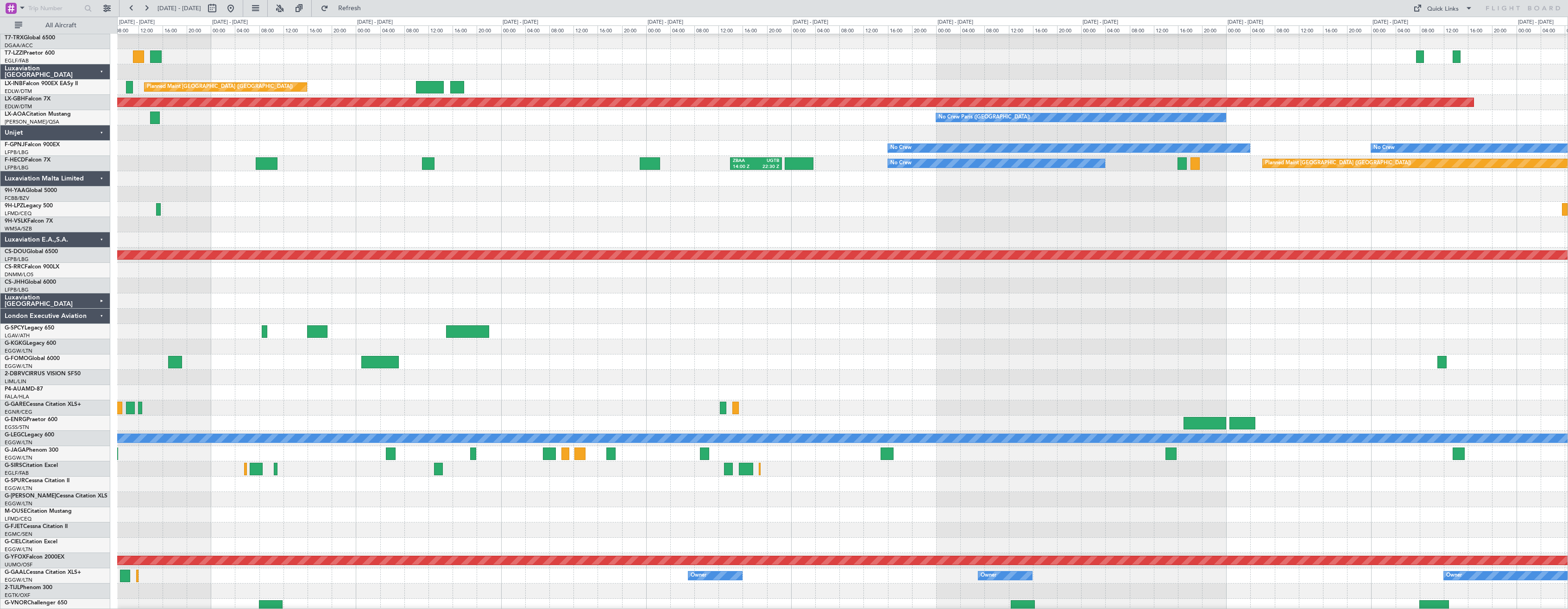
scroll to position [75, 0]
click at [648, 361] on div at bounding box center [843, 362] width 1451 height 15
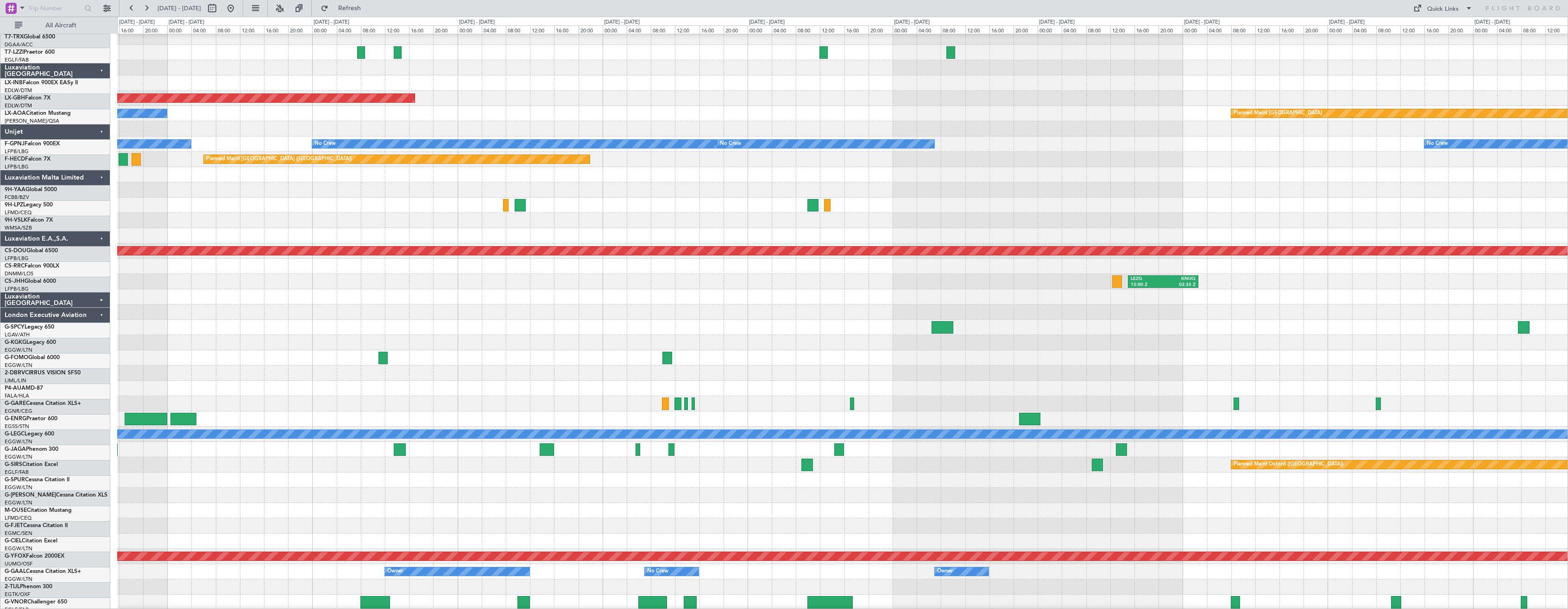
scroll to position [81, 0]
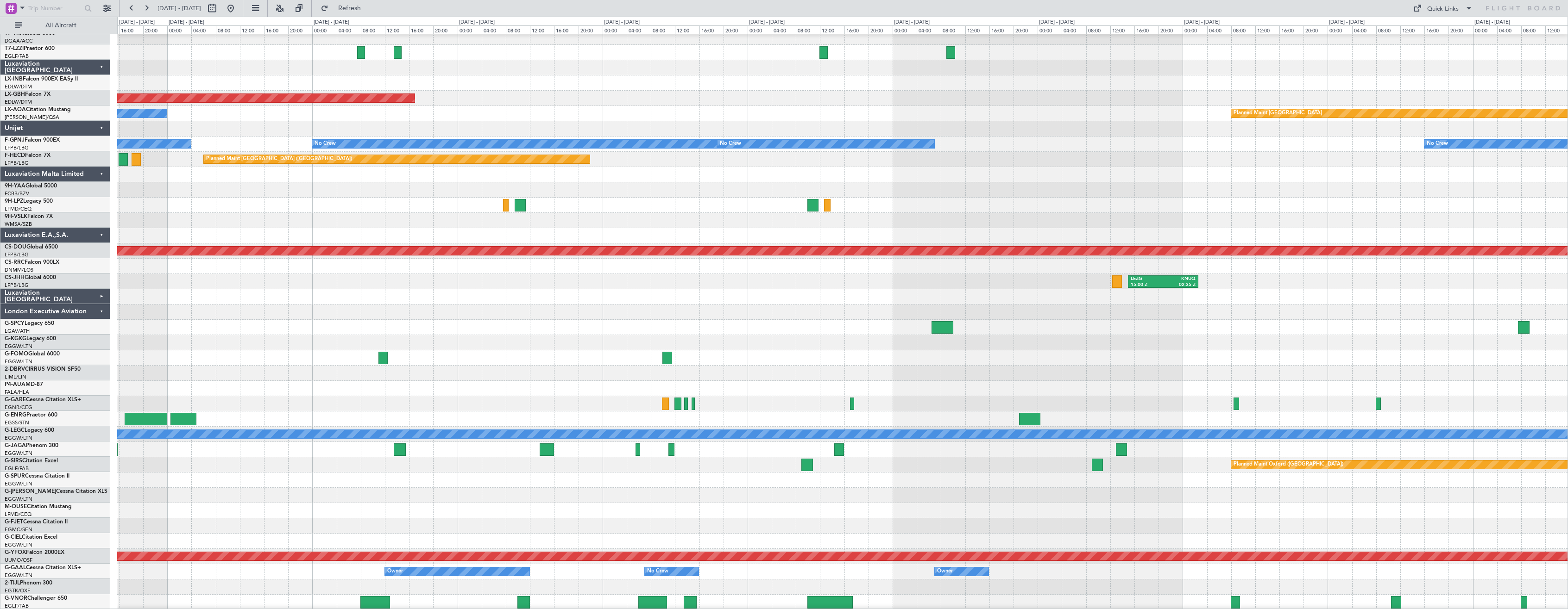
click at [629, 357] on div at bounding box center [843, 358] width 1451 height 15
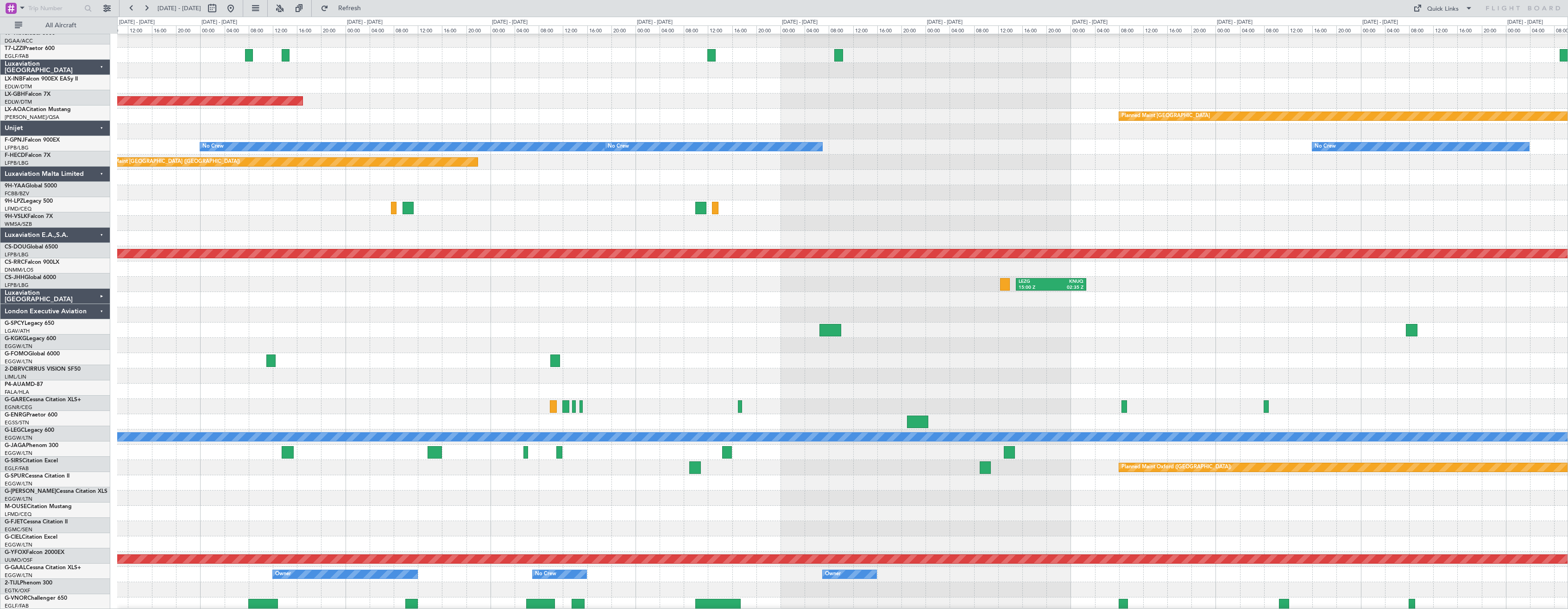
scroll to position [78, 0]
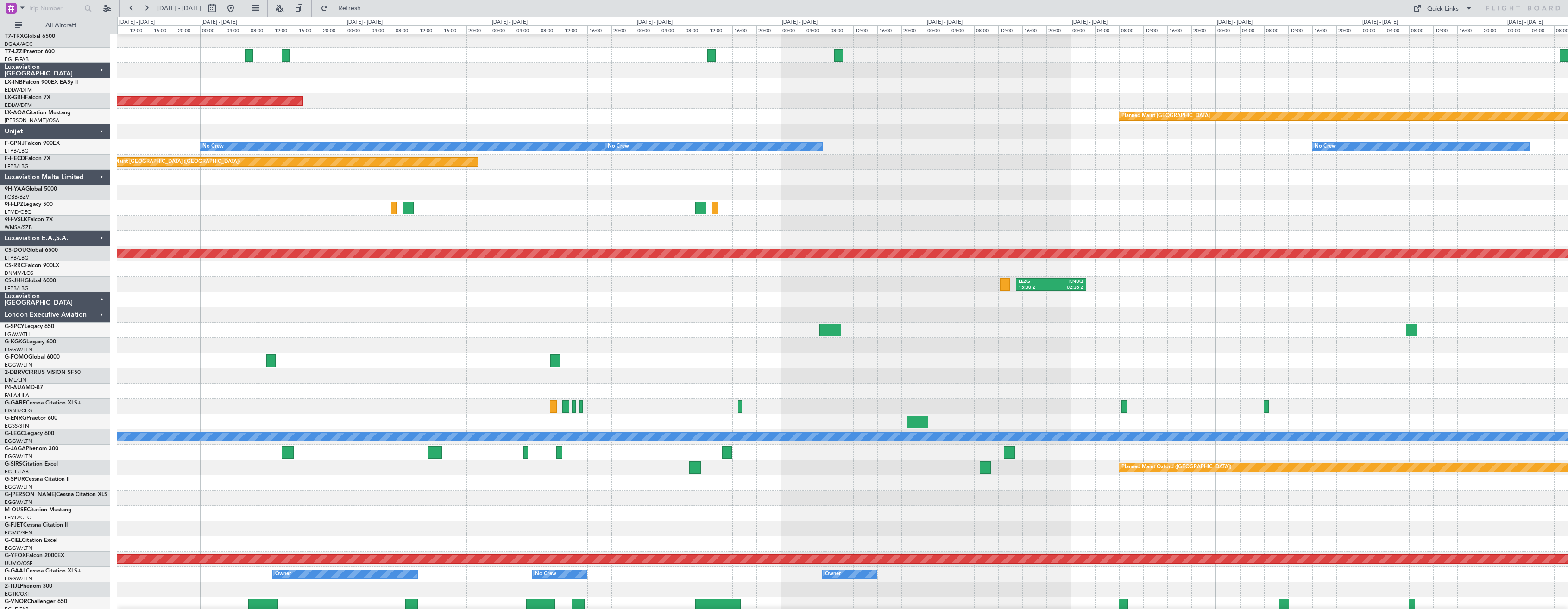
click at [975, 334] on div at bounding box center [843, 330] width 1451 height 15
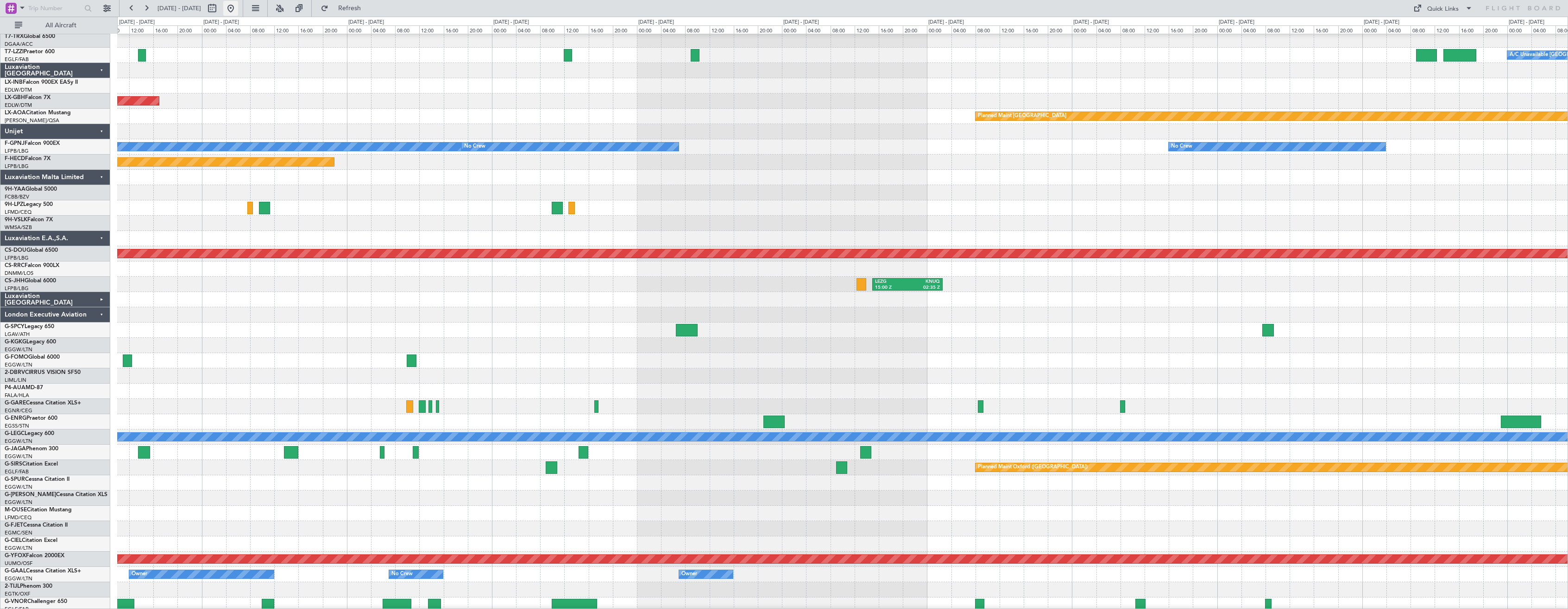
click at [238, 9] on button at bounding box center [231, 8] width 14 height 14
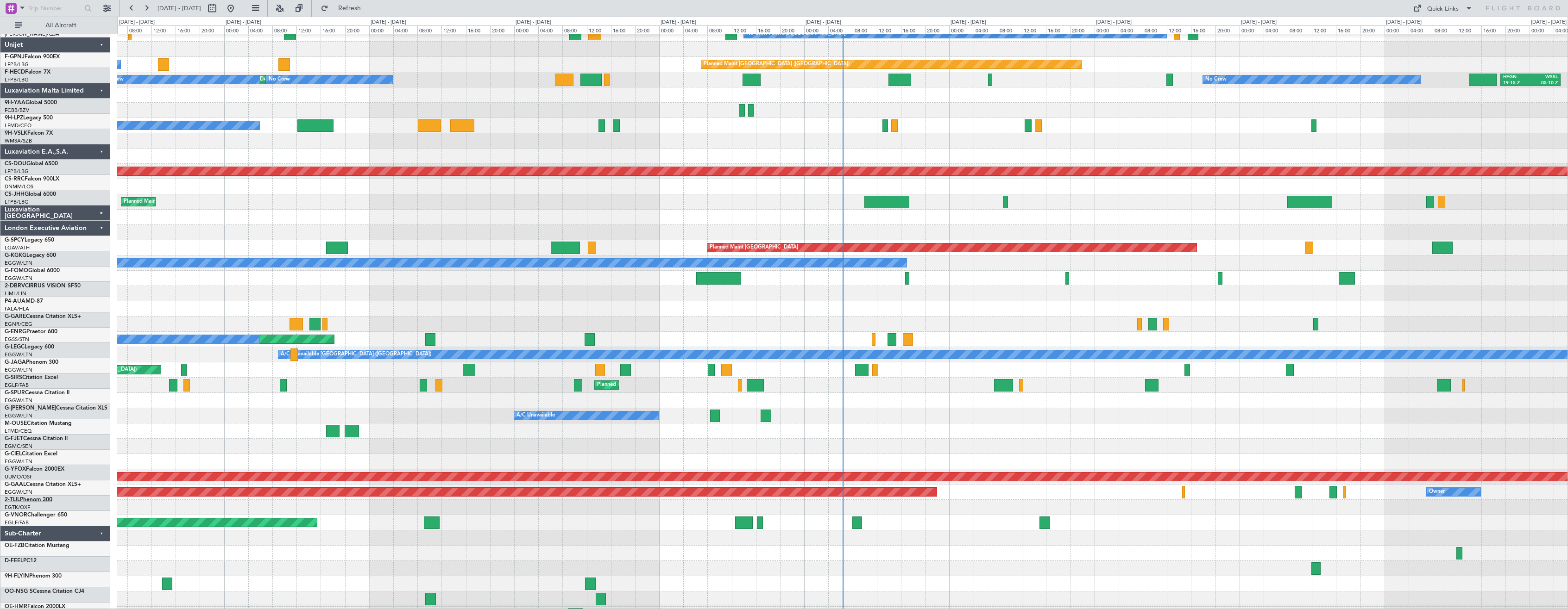
scroll to position [173, 0]
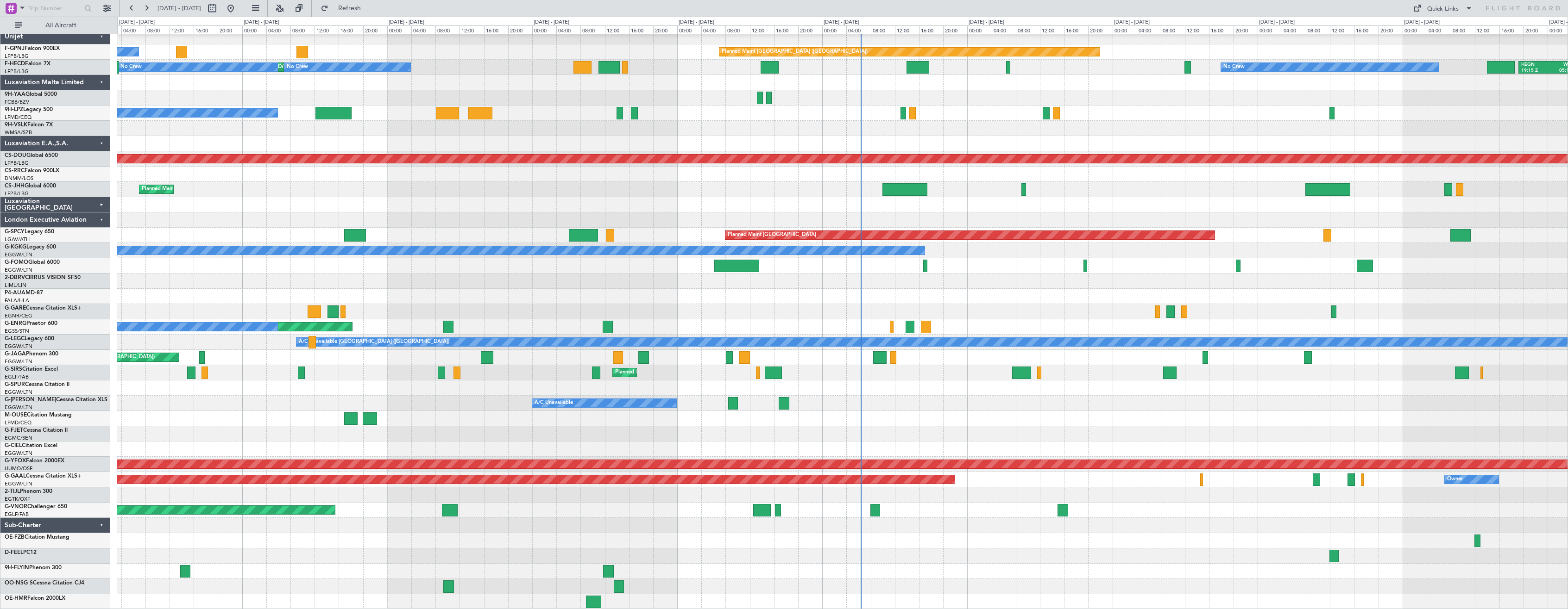
click at [391, 367] on div "Planned Maint [GEOGRAPHIC_DATA] ([GEOGRAPHIC_DATA])" at bounding box center [843, 373] width 1451 height 15
